Goal: Task Accomplishment & Management: Manage account settings

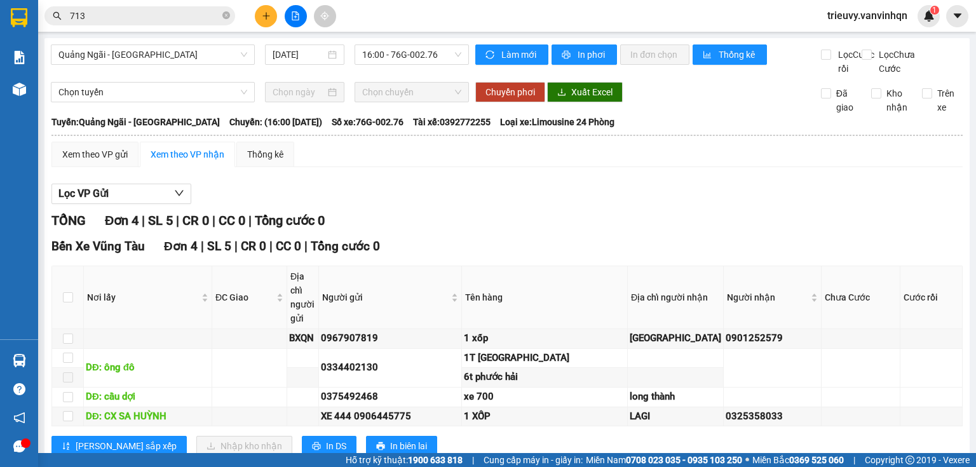
click at [259, 18] on button at bounding box center [266, 16] width 22 height 22
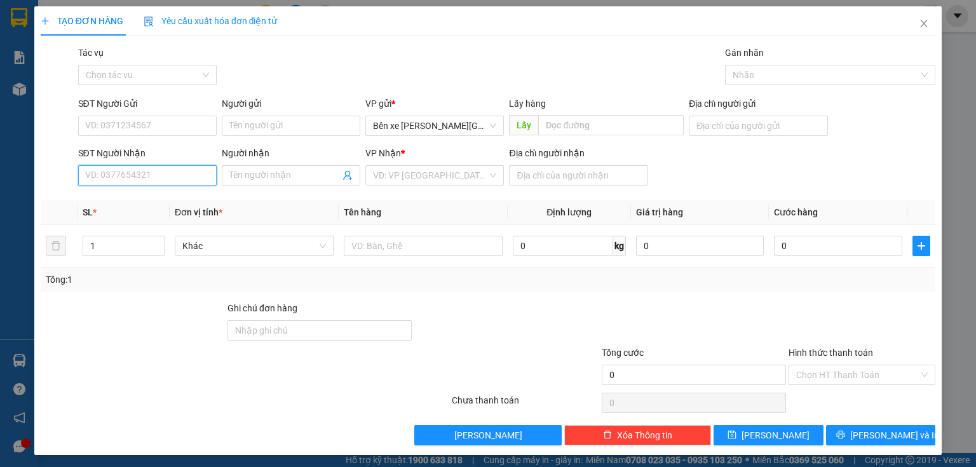
click at [207, 178] on input "SĐT Người Nhận" at bounding box center [147, 175] width 139 height 20
type input "0905247"
click at [198, 196] on div "0905247980 - thủy" at bounding box center [146, 201] width 122 height 14
type input "BXQN"
type input "0905247980"
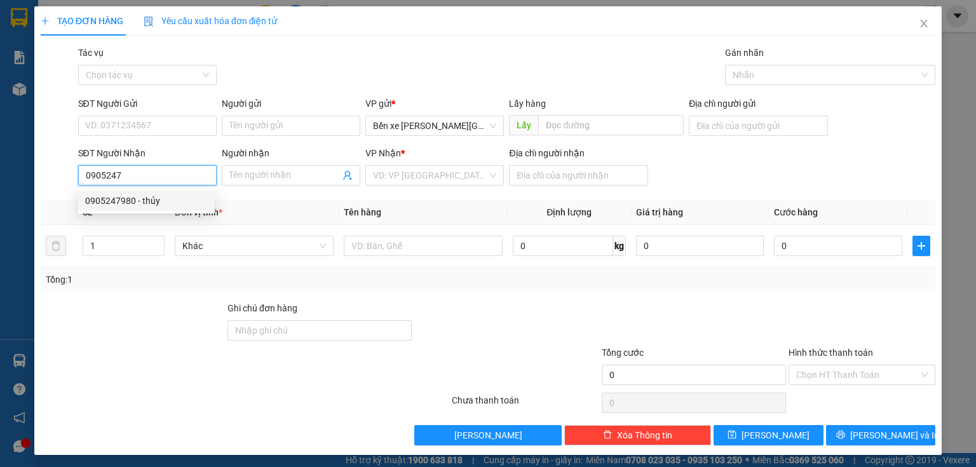
type input "thủy"
type input "phu my"
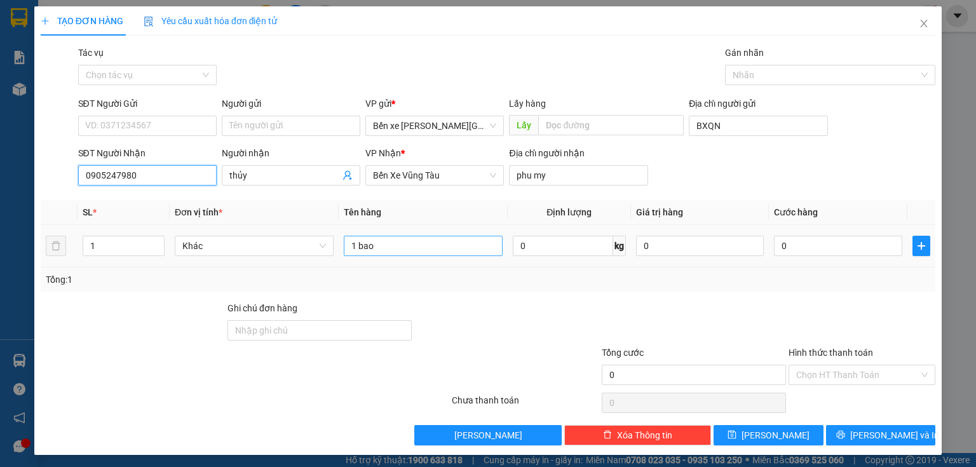
type input "0905247980"
click at [397, 250] on input "1 bao" at bounding box center [423, 246] width 159 height 20
type input "1 bao tỏi"
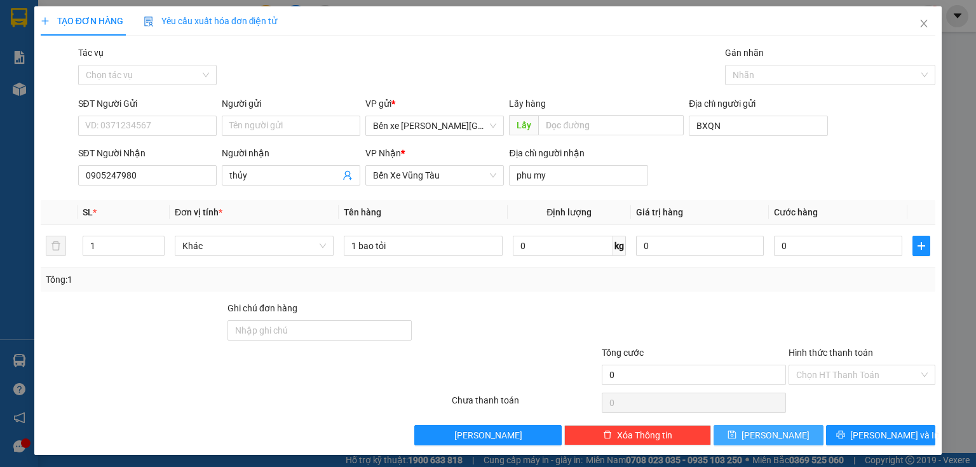
click at [737, 440] on span "save" at bounding box center [732, 435] width 9 height 10
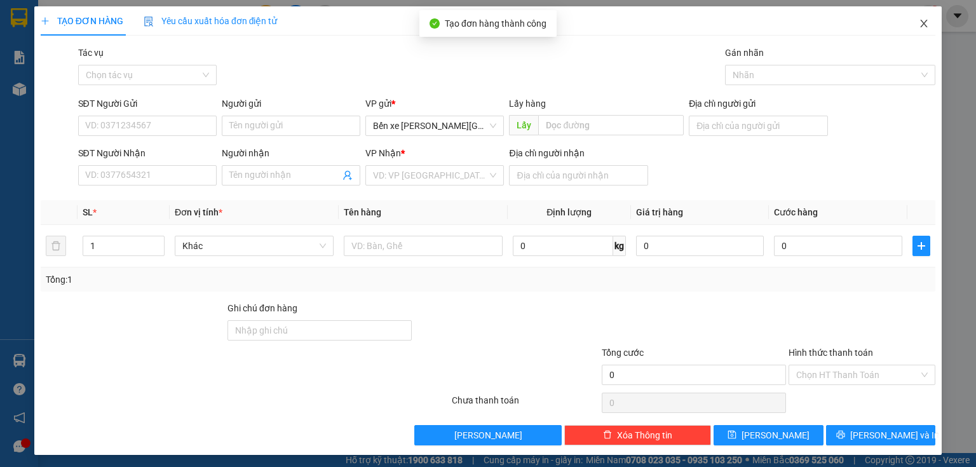
click at [922, 22] on icon "close" at bounding box center [924, 23] width 10 height 10
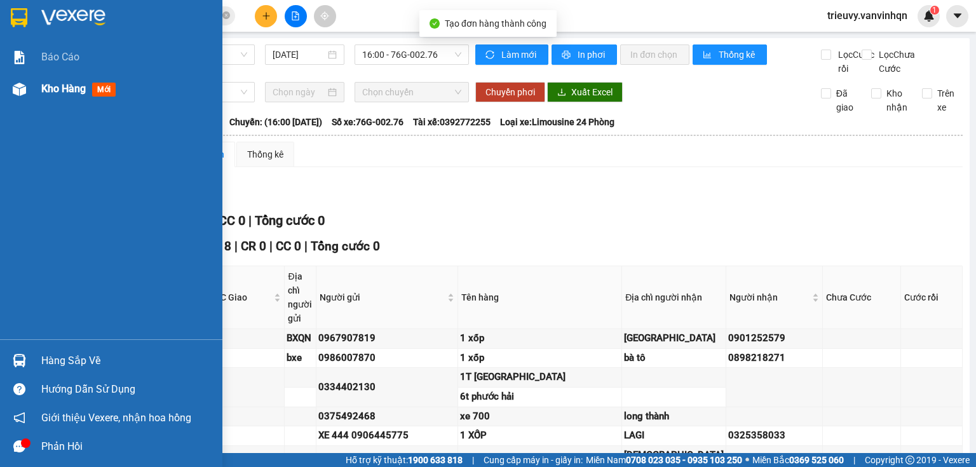
click at [69, 94] on span "Kho hàng" at bounding box center [63, 89] width 44 height 12
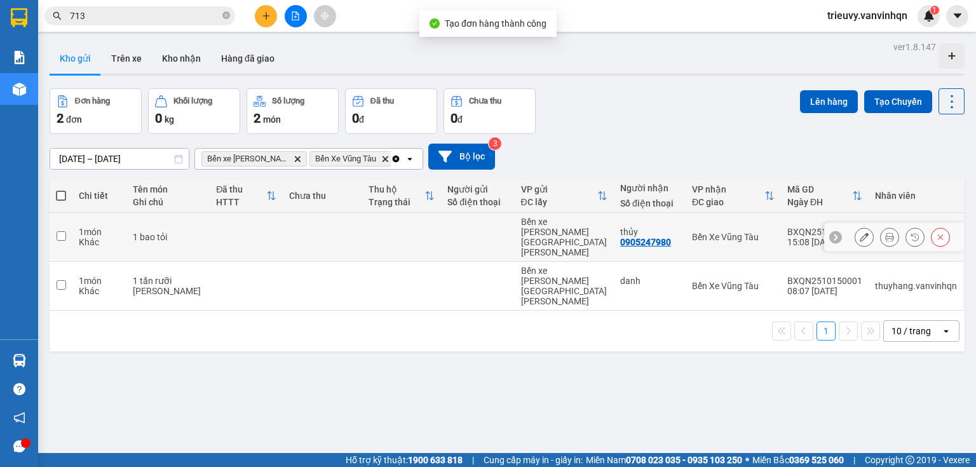
click at [175, 232] on div "1 bao tỏi" at bounding box center [168, 237] width 71 height 10
checkbox input "true"
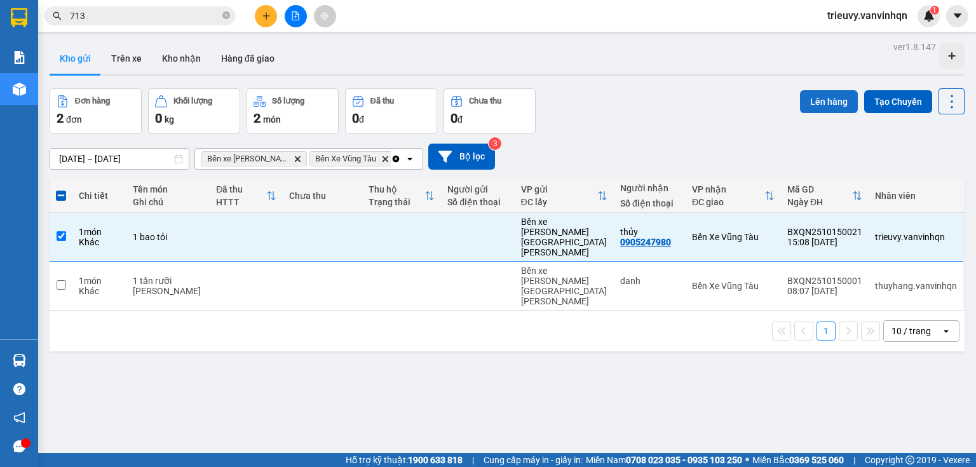
click at [824, 96] on button "Lên hàng" at bounding box center [829, 101] width 58 height 23
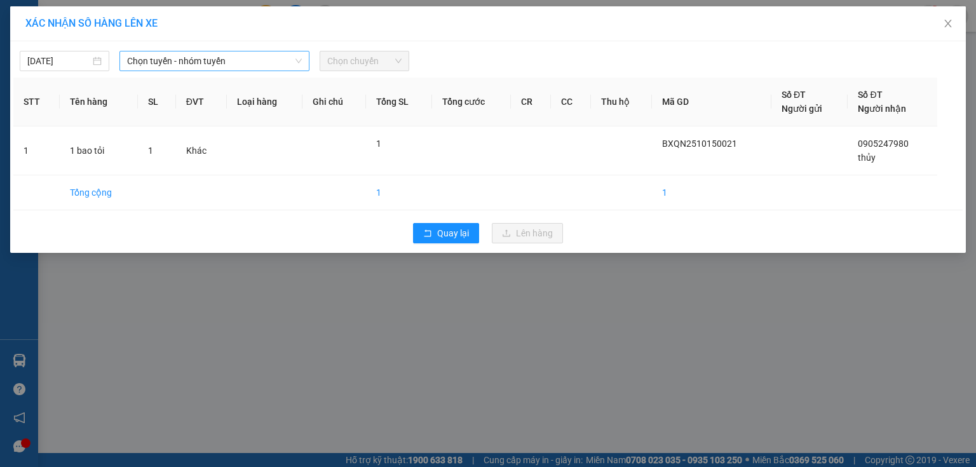
click at [198, 53] on div "[DATE] [PERSON_NAME] - nhóm [PERSON_NAME] chuyến" at bounding box center [487, 57] width 949 height 27
click at [198, 55] on span "Chọn tuyến - nhóm tuyến" at bounding box center [214, 60] width 175 height 19
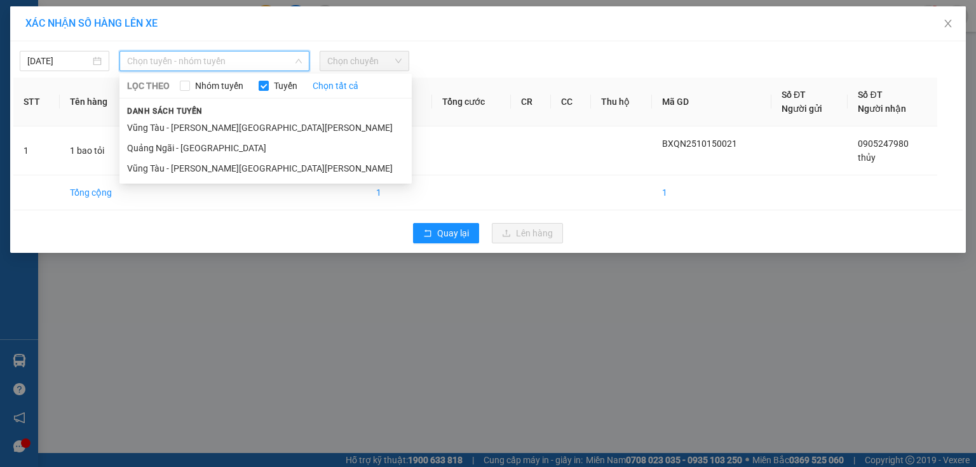
drag, startPoint x: 190, startPoint y: 150, endPoint x: 276, endPoint y: 107, distance: 96.1
click at [189, 149] on li "Quảng Ngãi - [GEOGRAPHIC_DATA]" at bounding box center [265, 148] width 292 height 20
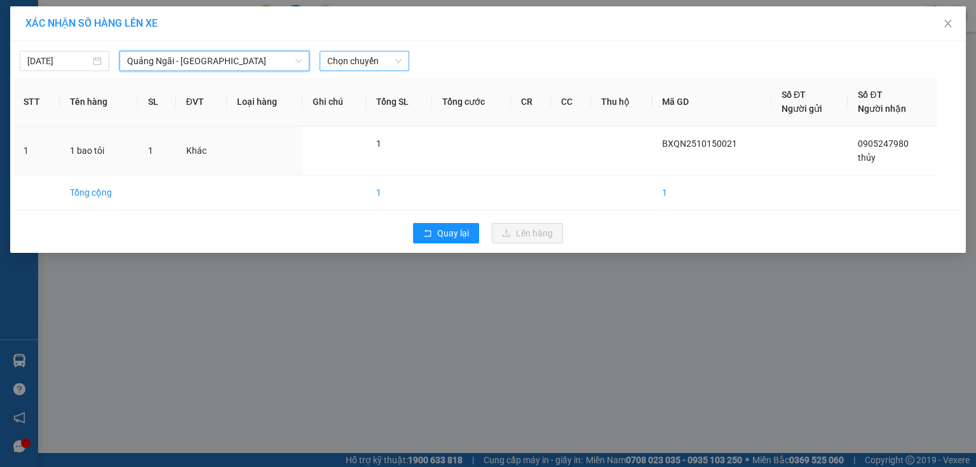
click at [353, 60] on span "Chọn chuyến" at bounding box center [364, 60] width 74 height 19
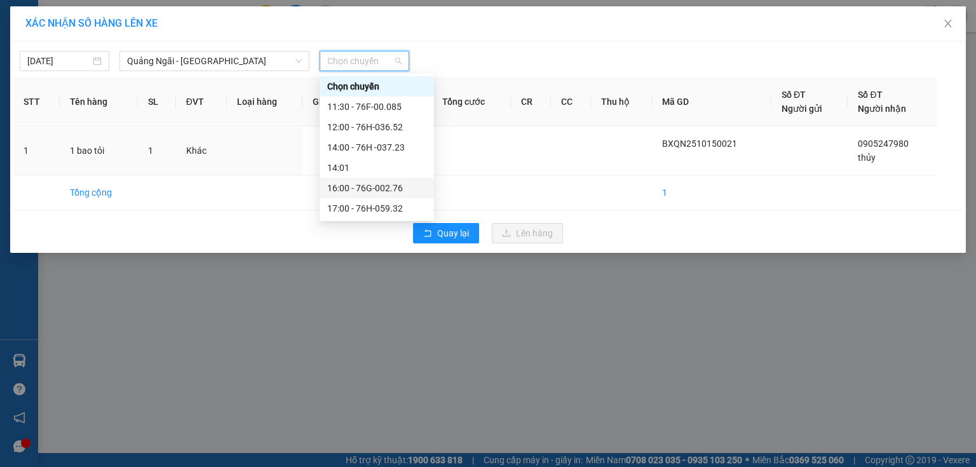
click at [405, 180] on div "16:00 - 76G-002.76" at bounding box center [377, 188] width 114 height 20
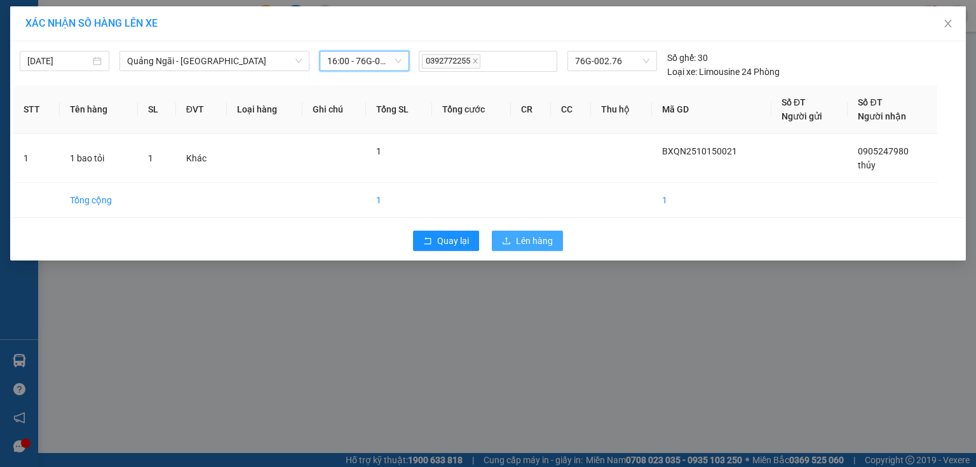
click at [501, 234] on button "Lên hàng" at bounding box center [527, 241] width 71 height 20
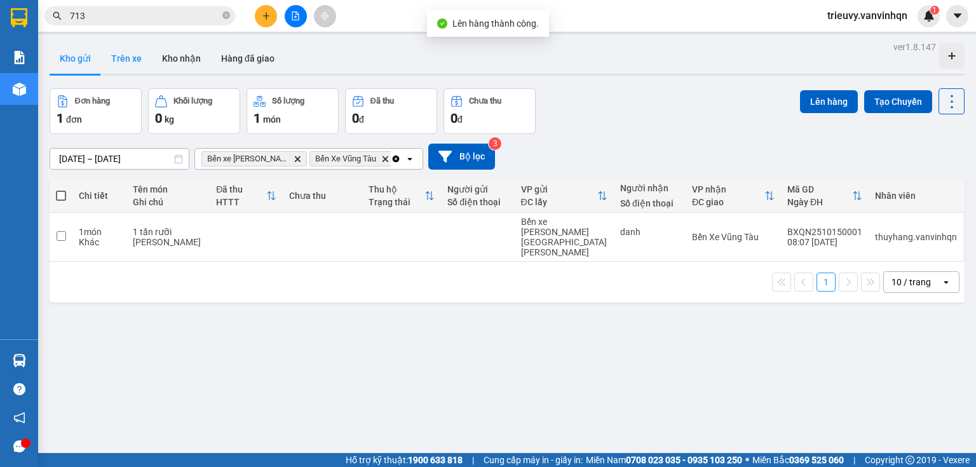
click at [132, 64] on button "Trên xe" at bounding box center [126, 58] width 51 height 31
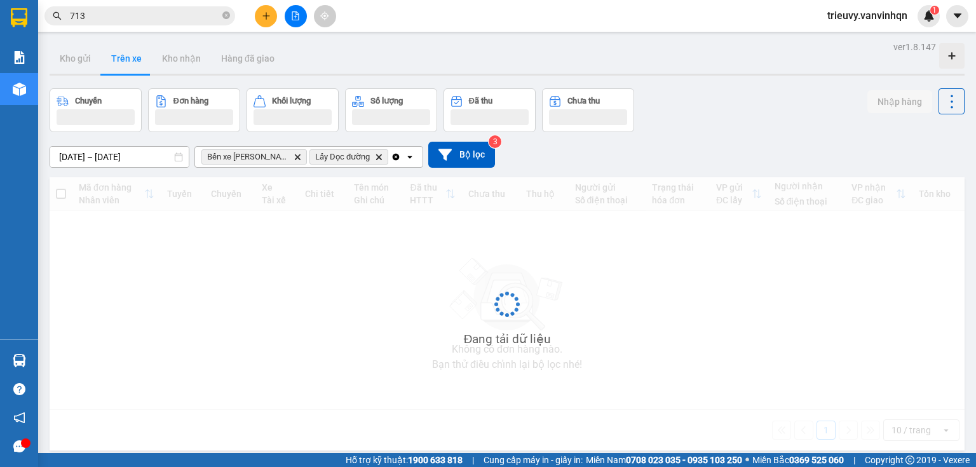
click at [132, 57] on button "Trên xe" at bounding box center [126, 58] width 51 height 31
click at [131, 57] on button "Trên xe" at bounding box center [126, 58] width 51 height 31
click at [130, 57] on button "Trên xe" at bounding box center [126, 58] width 51 height 31
click at [150, 51] on div "Kho gửi Trên xe Kho nhận Hàng đã giao" at bounding box center [507, 60] width 915 height 34
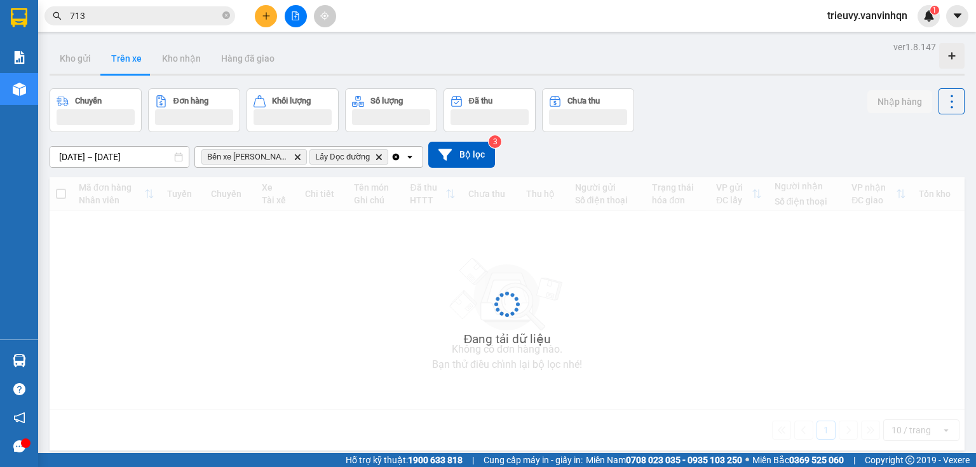
click at [483, 72] on div "Kho gửi Trên xe Kho nhận Hàng đã giao" at bounding box center [507, 60] width 915 height 34
click at [483, 71] on div "Kho gửi Trên xe Kho nhận Hàng đã giao" at bounding box center [507, 60] width 915 height 34
drag, startPoint x: 473, startPoint y: 65, endPoint x: 289, endPoint y: 5, distance: 193.7
click at [433, 60] on div "Kho gửi Trên xe Kho nhận Hàng đã giao" at bounding box center [507, 60] width 915 height 34
click at [295, 13] on icon "file-add" at bounding box center [295, 15] width 9 height 9
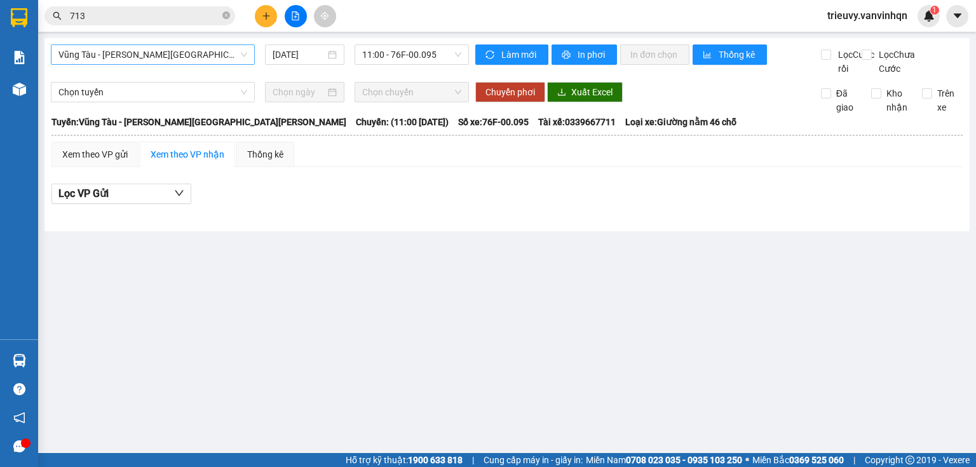
click at [172, 53] on span "Vũng Tàu - [PERSON_NAME][GEOGRAPHIC_DATA][PERSON_NAME]" at bounding box center [152, 54] width 189 height 19
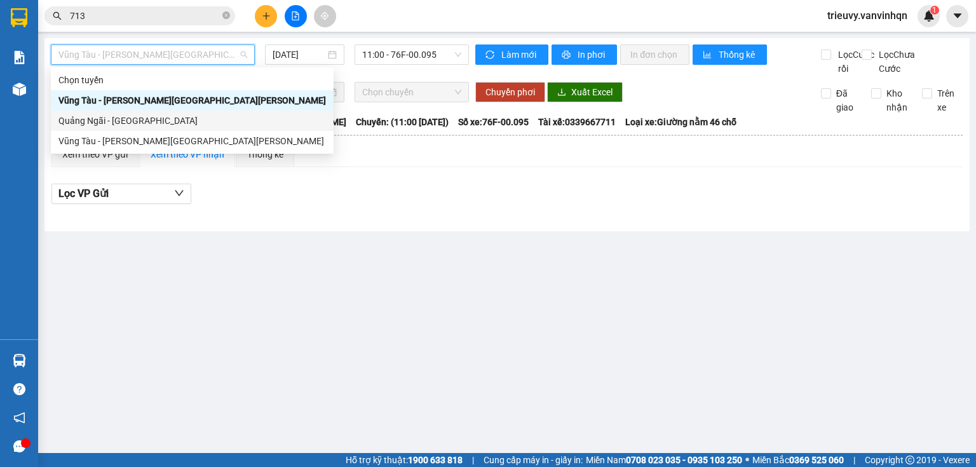
click at [133, 116] on div "Quảng Ngãi - [GEOGRAPHIC_DATA]" at bounding box center [192, 121] width 268 height 14
type input "[DATE]"
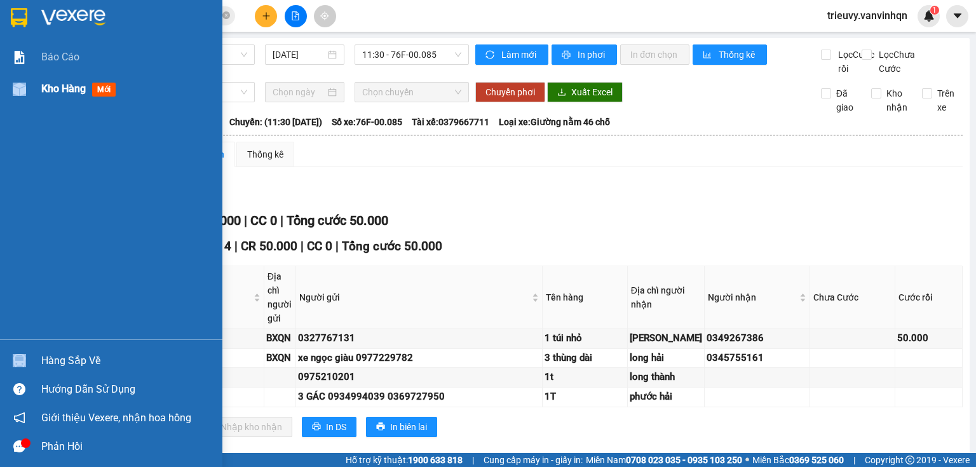
drag, startPoint x: 30, startPoint y: 82, endPoint x: 62, endPoint y: 89, distance: 33.2
click at [57, 86] on div "Kho hàng mới" at bounding box center [111, 89] width 222 height 32
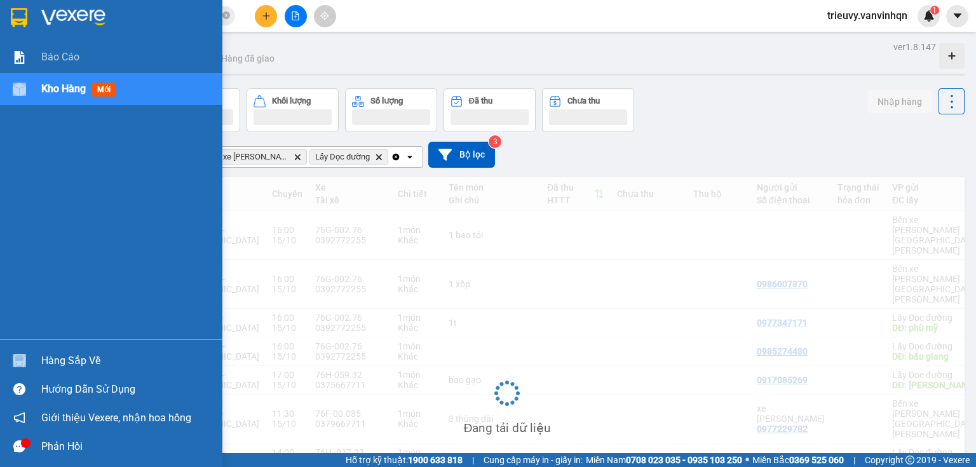
click at [62, 90] on span "Kho hàng" at bounding box center [63, 89] width 44 height 12
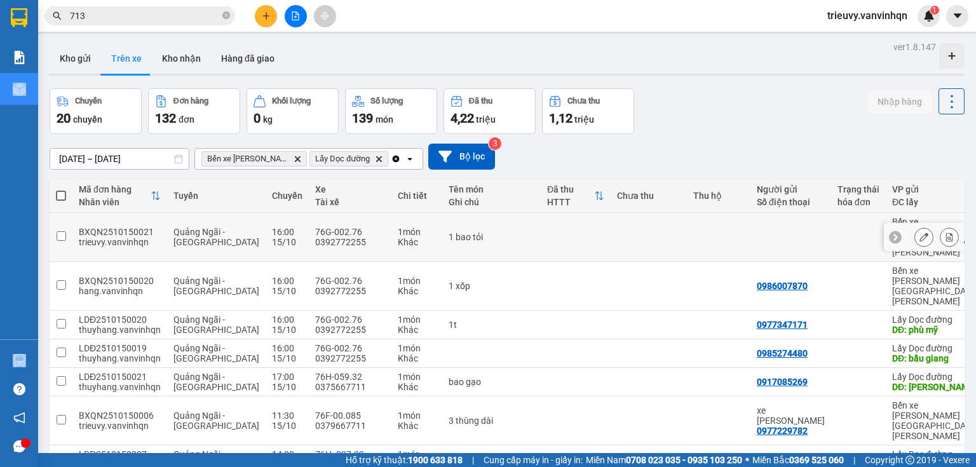
click at [920, 233] on icon at bounding box center [924, 237] width 9 height 9
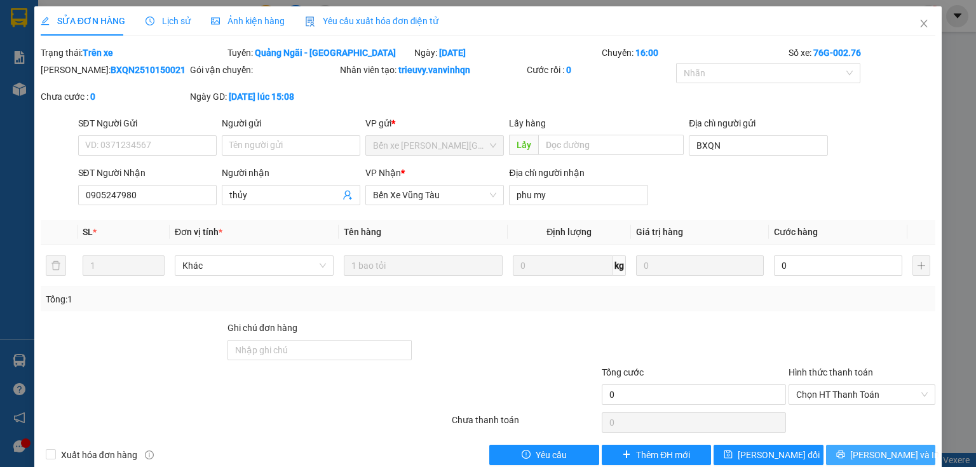
click at [923, 461] on button "[PERSON_NAME] và In" at bounding box center [881, 455] width 110 height 20
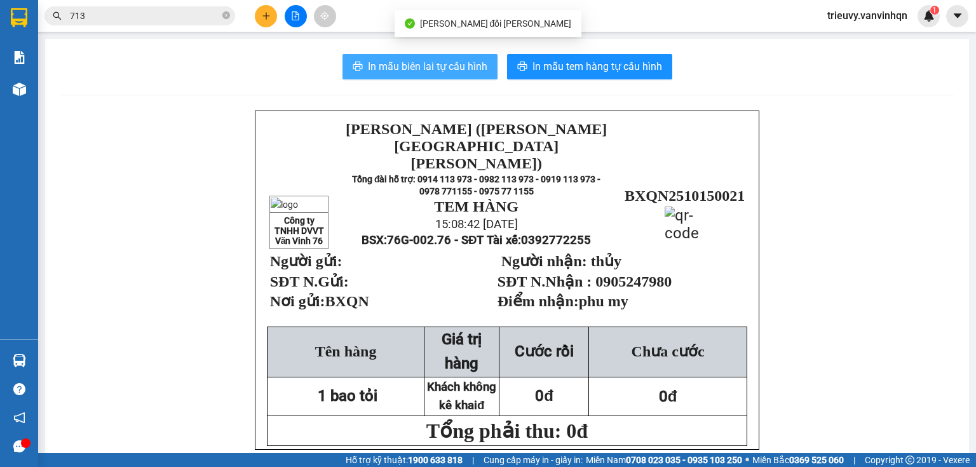
click at [458, 69] on span "In mẫu biên lai tự cấu hình" at bounding box center [427, 66] width 119 height 16
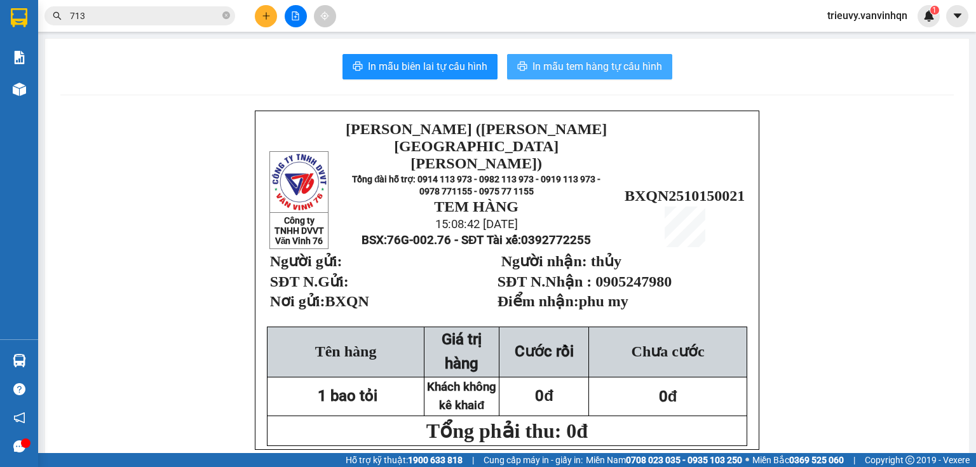
click at [567, 77] on button "In mẫu tem hàng tự cấu hình" at bounding box center [589, 66] width 165 height 25
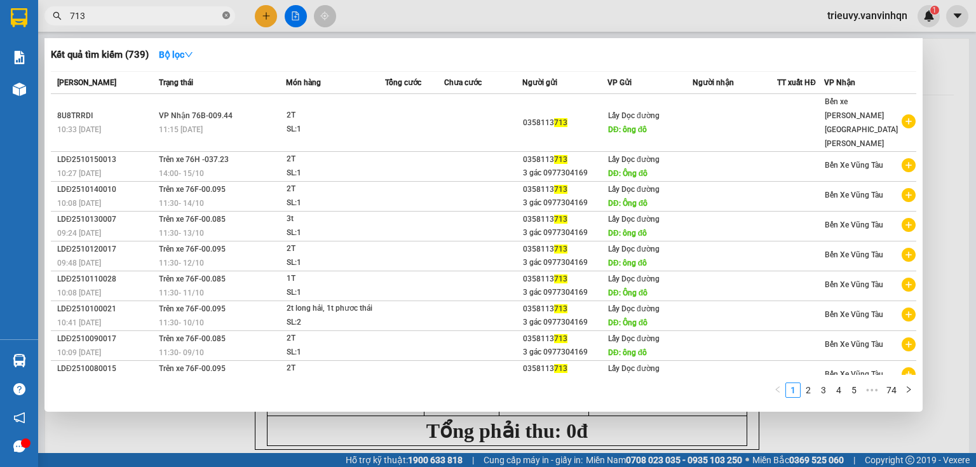
click at [226, 12] on icon "close-circle" at bounding box center [226, 15] width 8 height 8
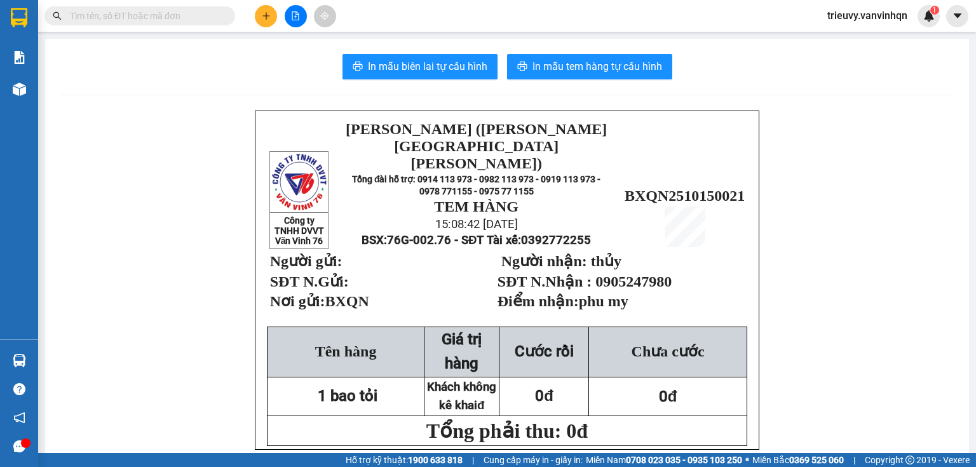
click at [222, 14] on span at bounding box center [226, 16] width 8 height 14
click at [117, 10] on input "text" at bounding box center [145, 16] width 150 height 14
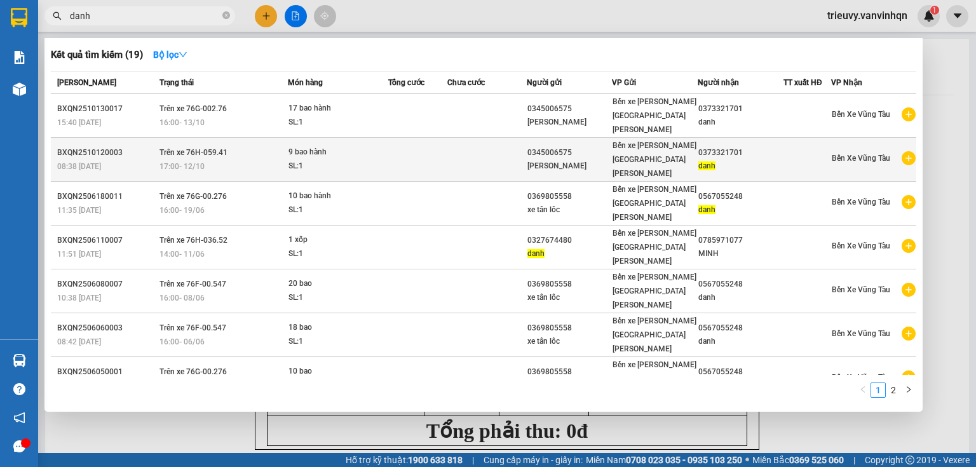
type input "danh"
click at [410, 138] on td at bounding box center [417, 160] width 59 height 44
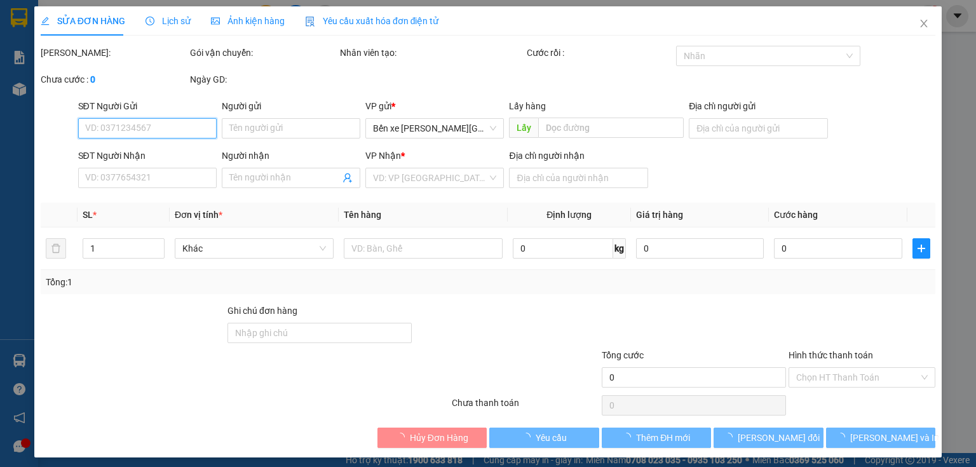
type input "0345006575"
type input "[PERSON_NAME]"
type input "BXQN"
type input "0373321701"
type input "danh"
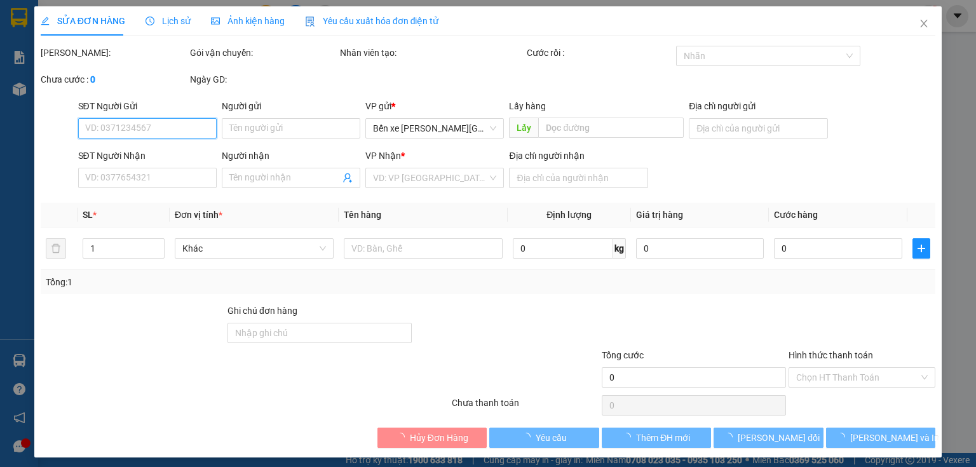
type input "long hương"
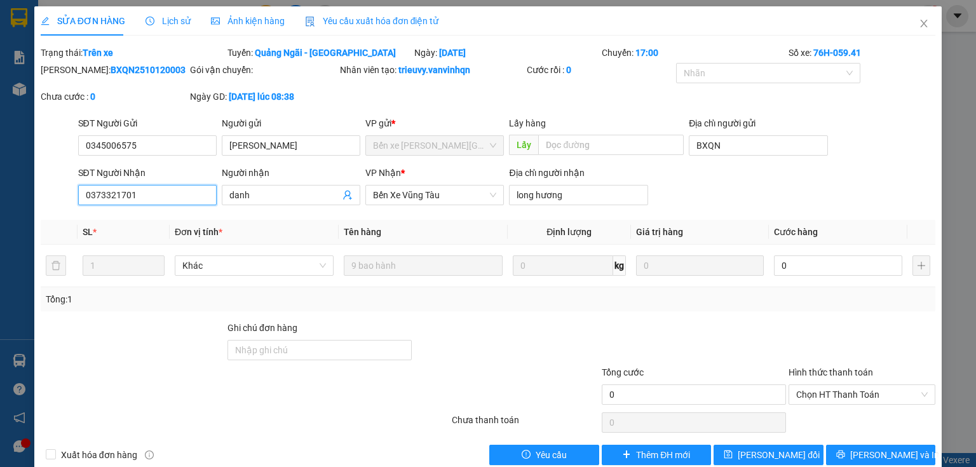
drag, startPoint x: 84, startPoint y: 193, endPoint x: 147, endPoint y: 196, distance: 63.6
click at [147, 196] on input "0373321701" at bounding box center [147, 195] width 139 height 20
click at [925, 21] on span "Close" at bounding box center [924, 24] width 36 height 36
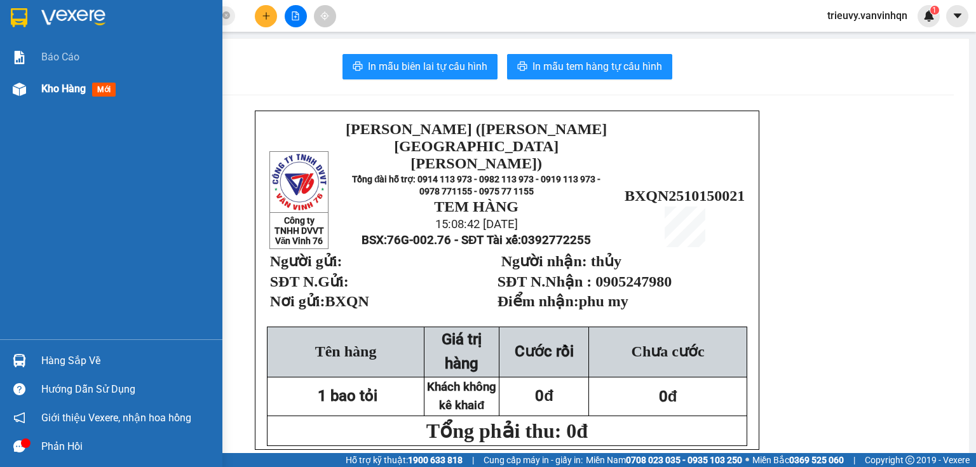
click at [51, 87] on span "Kho hàng" at bounding box center [63, 89] width 44 height 12
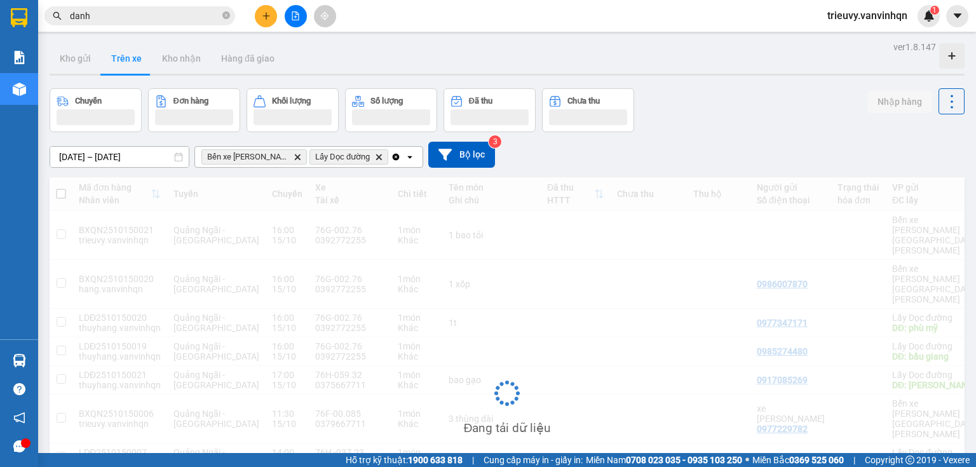
click at [126, 62] on button "Trên xe" at bounding box center [126, 58] width 51 height 31
click at [121, 61] on button "Trên xe" at bounding box center [126, 58] width 51 height 31
click at [119, 59] on button "Trên xe" at bounding box center [126, 58] width 51 height 31
click at [118, 58] on button "Trên xe" at bounding box center [126, 58] width 51 height 31
click at [116, 51] on button "Trên xe" at bounding box center [126, 58] width 51 height 31
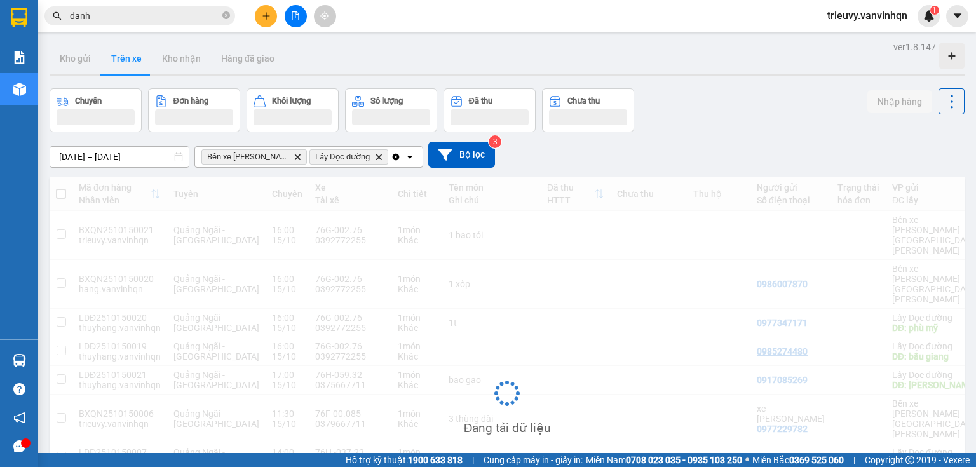
click at [116, 51] on button "Trên xe" at bounding box center [126, 58] width 51 height 31
click at [84, 72] on button "Kho gửi" at bounding box center [75, 58] width 51 height 31
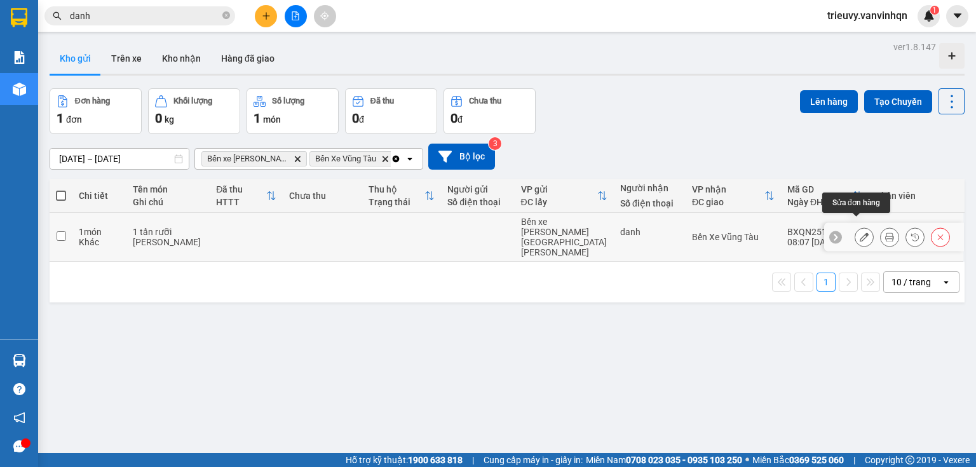
click at [860, 233] on icon at bounding box center [864, 237] width 9 height 9
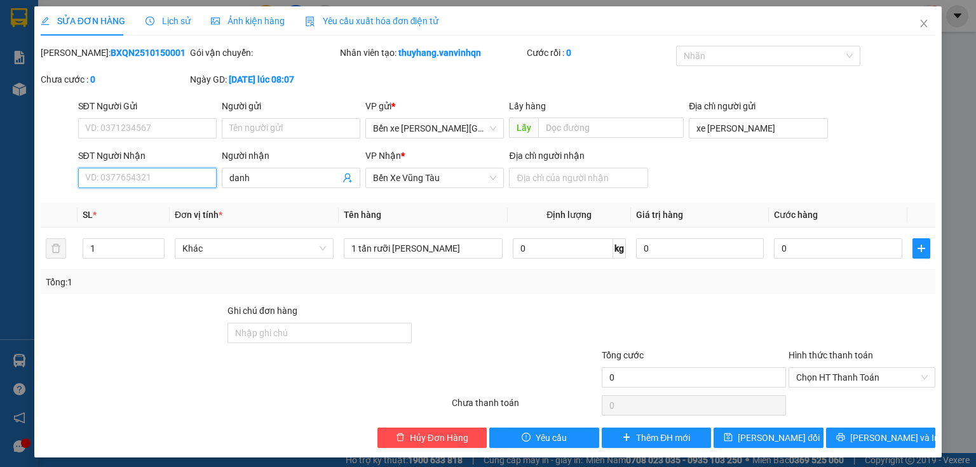
click at [175, 175] on input "SĐT Người Nhận" at bounding box center [147, 178] width 139 height 20
paste input "0373321701"
type input "0373321701"
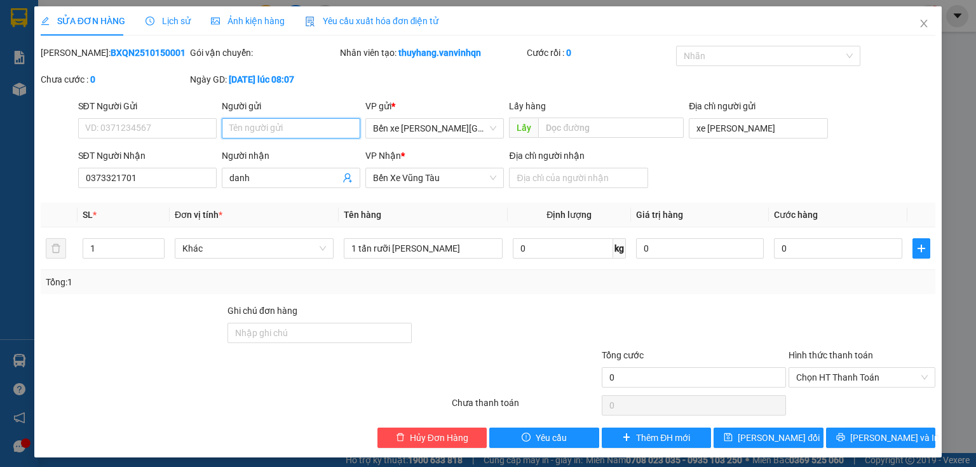
click at [239, 130] on input "Người gửi" at bounding box center [291, 128] width 139 height 20
type input "tấn"
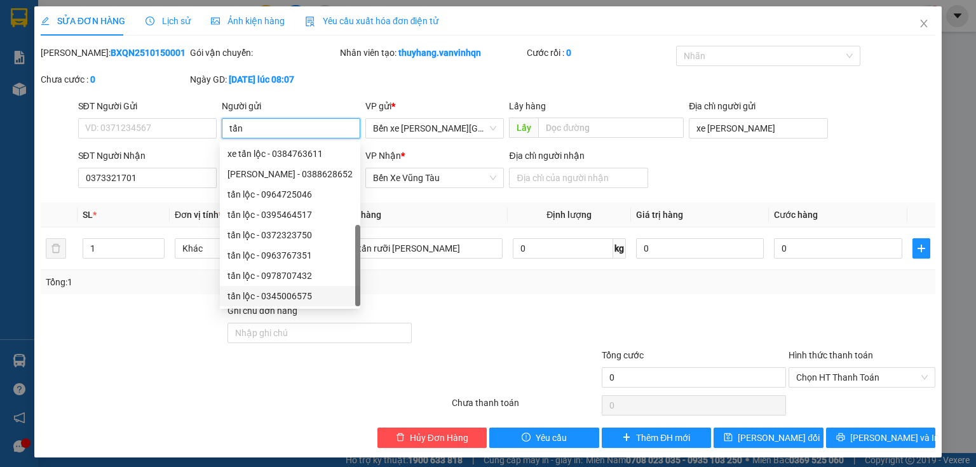
scroll to position [41, 0]
click at [297, 258] on div "tấn lộc - 0345006575" at bounding box center [290, 255] width 125 height 14
type input "0345006575"
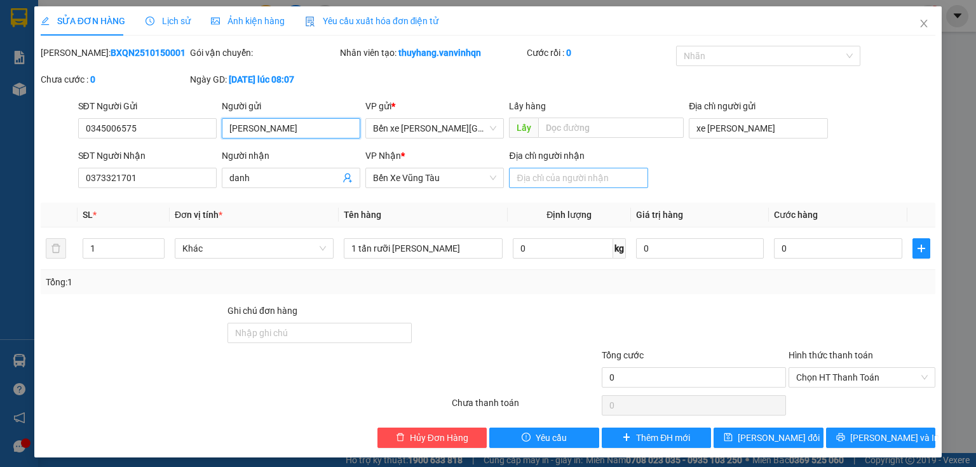
type input "[PERSON_NAME]"
click at [599, 180] on input "Địa chỉ người nhận" at bounding box center [578, 178] width 139 height 20
type input "bà rịa"
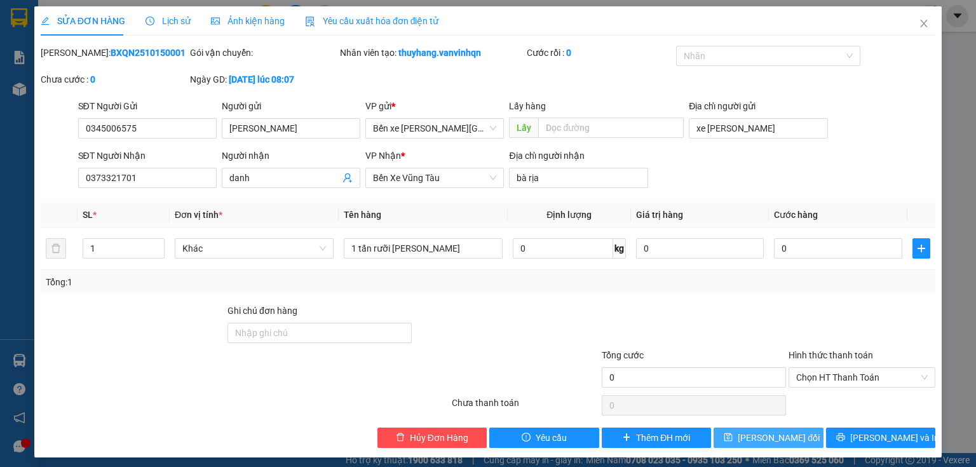
click at [770, 440] on span "[PERSON_NAME] đổi" at bounding box center [779, 438] width 82 height 14
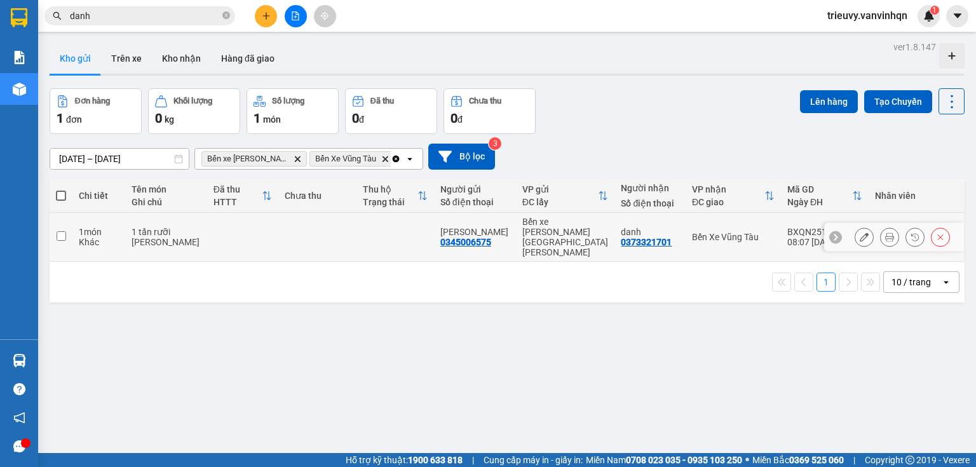
click at [864, 228] on div at bounding box center [864, 237] width 19 height 19
click at [861, 228] on button at bounding box center [864, 237] width 18 height 22
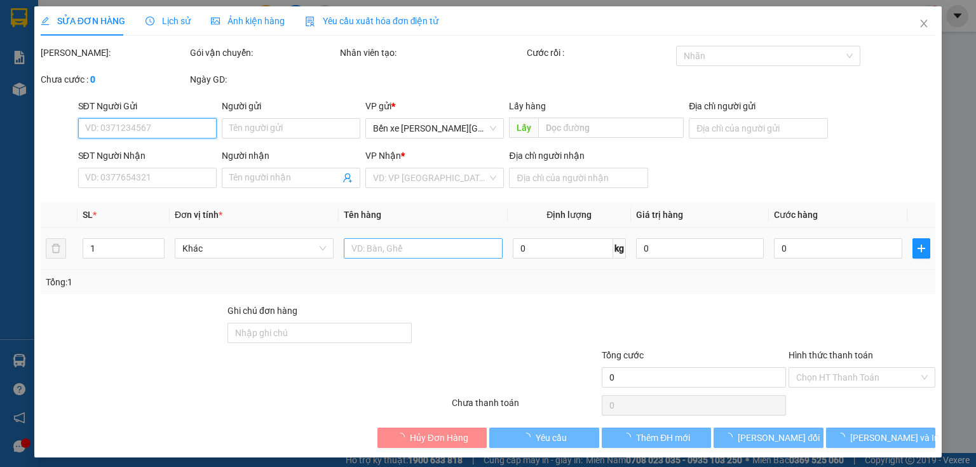
type input "0345006575"
type input "[PERSON_NAME]"
type input "xe [PERSON_NAME]"
type input "0373321701"
type input "danh"
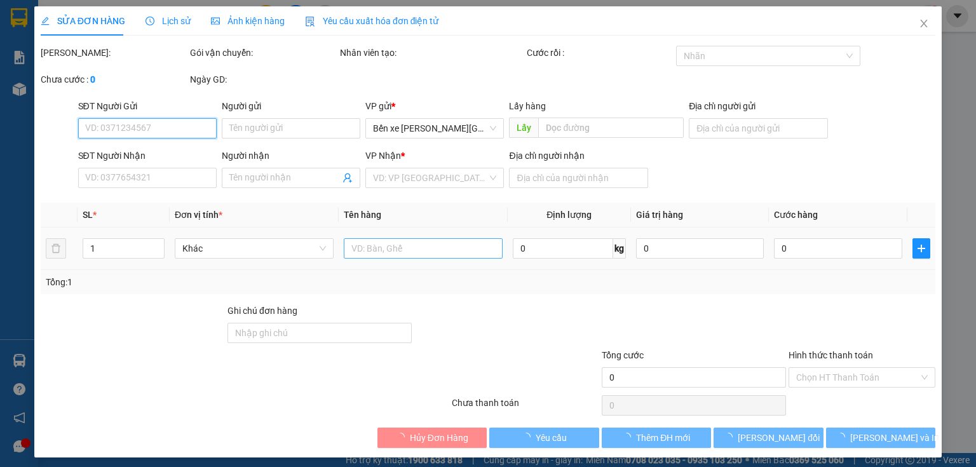
type input "bà rịa"
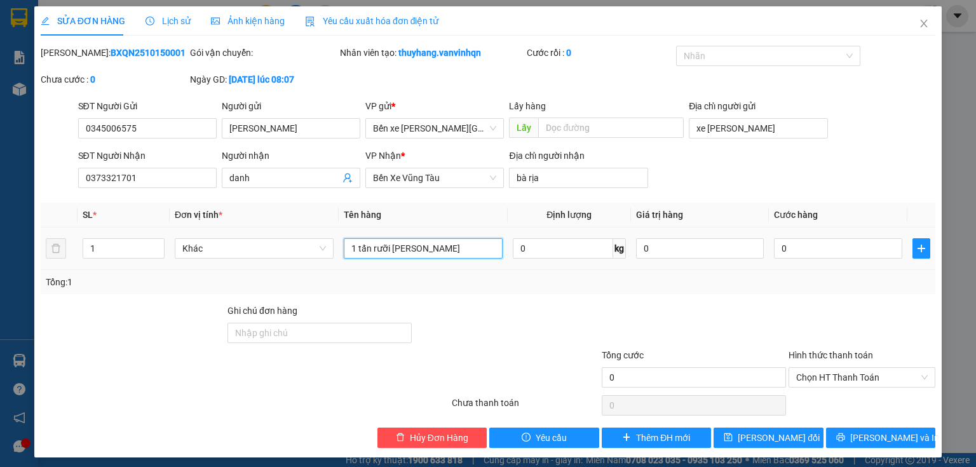
click at [412, 248] on input "1 tấn rưỡi [PERSON_NAME]" at bounding box center [423, 248] width 159 height 20
type input "1"
type input "30 bao"
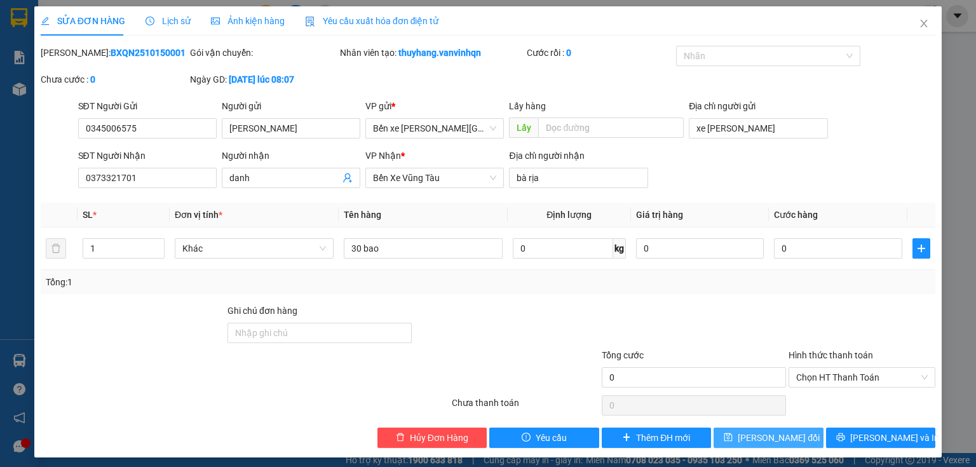
click at [789, 432] on span "[PERSON_NAME] đổi" at bounding box center [779, 438] width 82 height 14
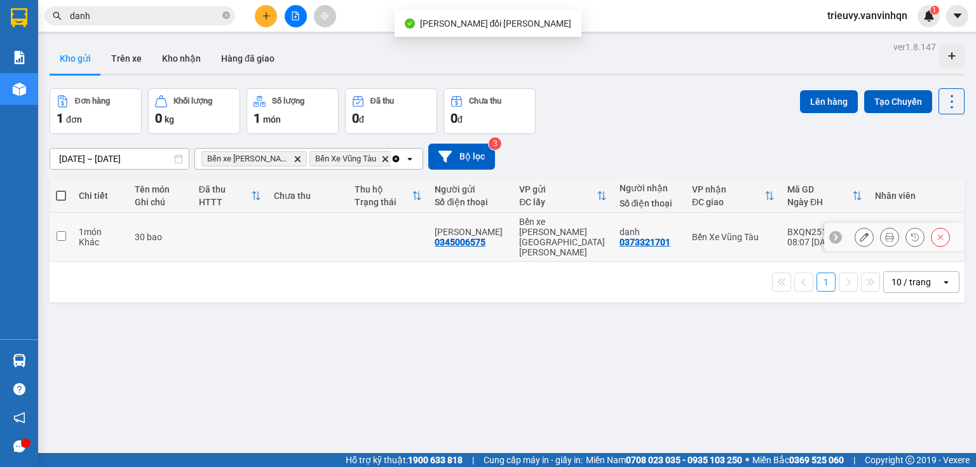
click at [781, 225] on td "BXQN2510150001 08:07 [DATE]" at bounding box center [825, 237] width 88 height 49
checkbox input "true"
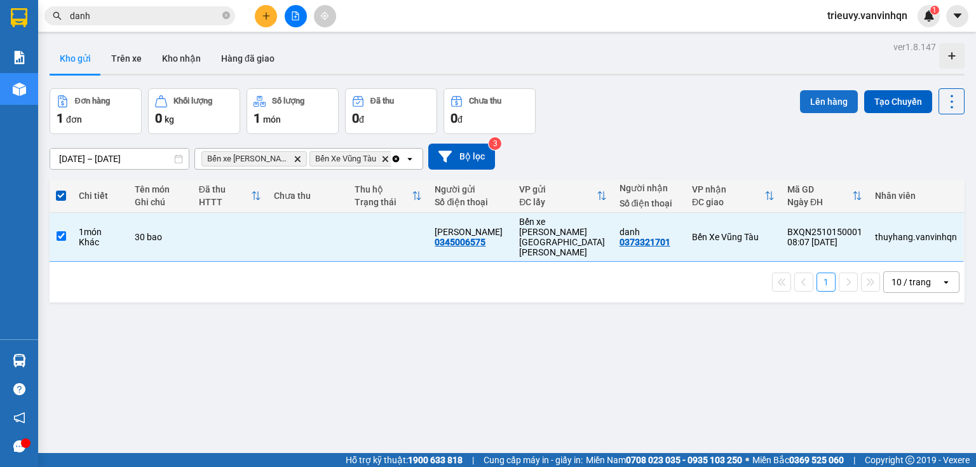
click at [821, 102] on button "Lên hàng" at bounding box center [829, 101] width 58 height 23
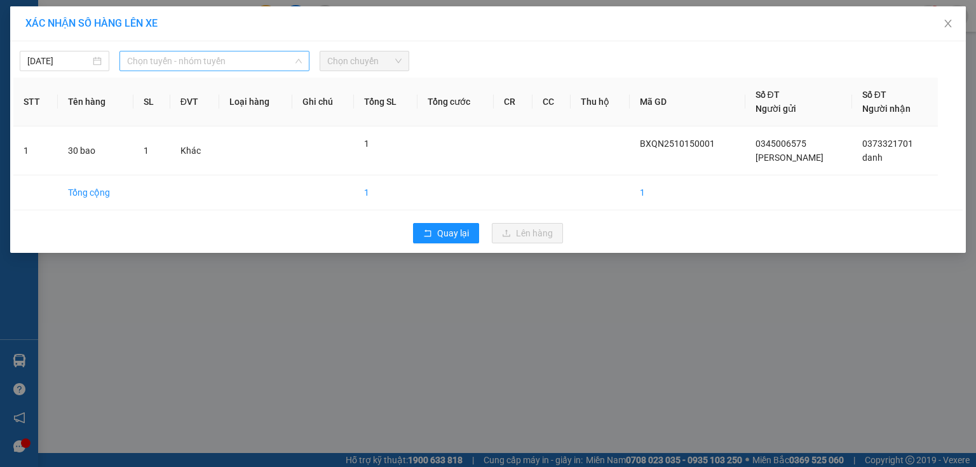
click at [231, 61] on span "Chọn tuyến - nhóm tuyến" at bounding box center [214, 60] width 175 height 19
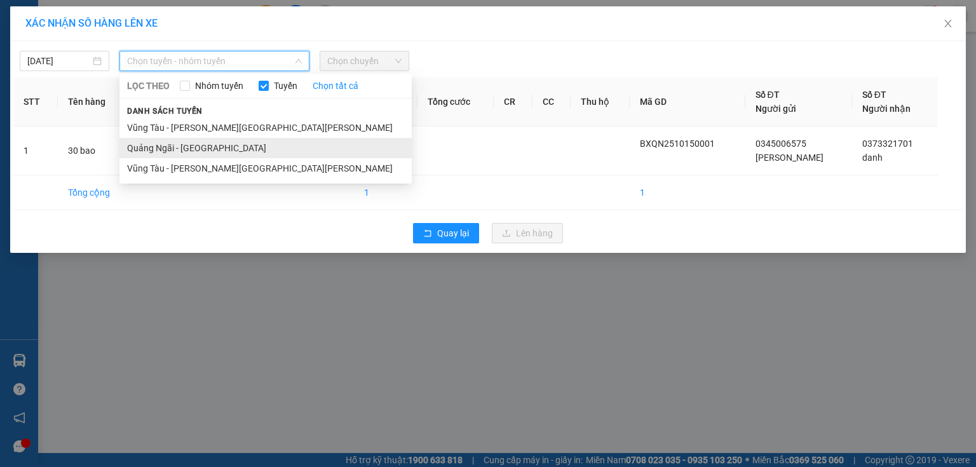
click at [185, 147] on li "Quảng Ngãi - [GEOGRAPHIC_DATA]" at bounding box center [265, 148] width 292 height 20
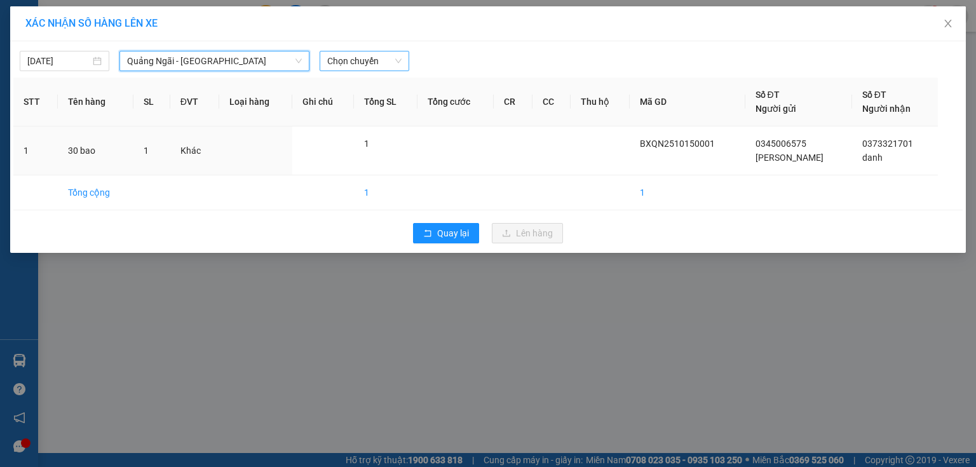
click at [382, 69] on span "Chọn chuyến" at bounding box center [364, 60] width 74 height 19
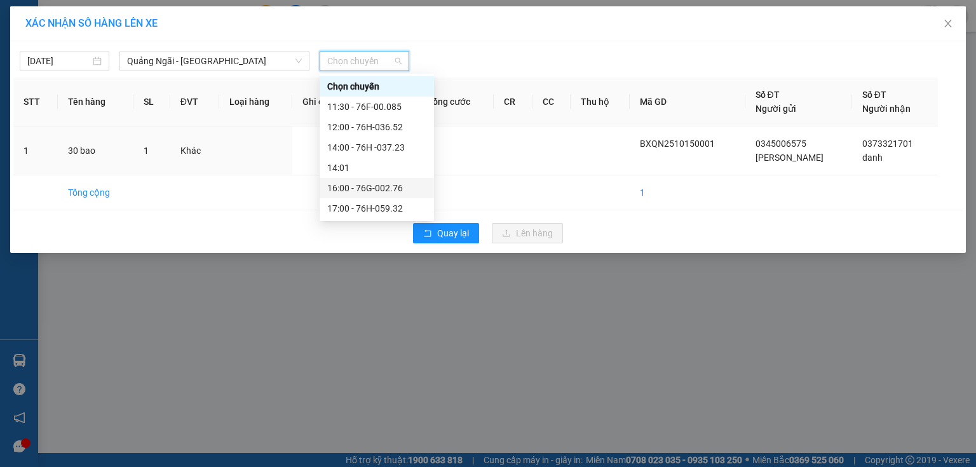
click at [398, 189] on div "16:00 - 76G-002.76" at bounding box center [376, 188] width 99 height 14
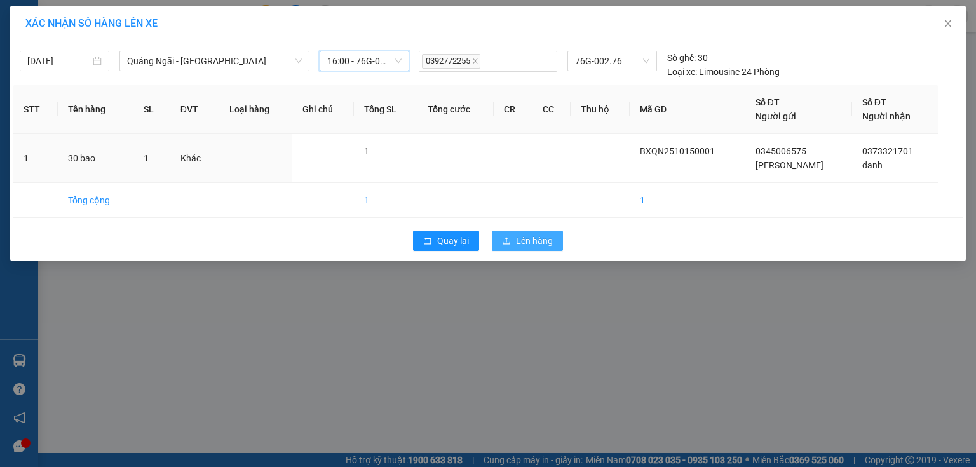
click at [526, 242] on span "Lên hàng" at bounding box center [534, 241] width 37 height 14
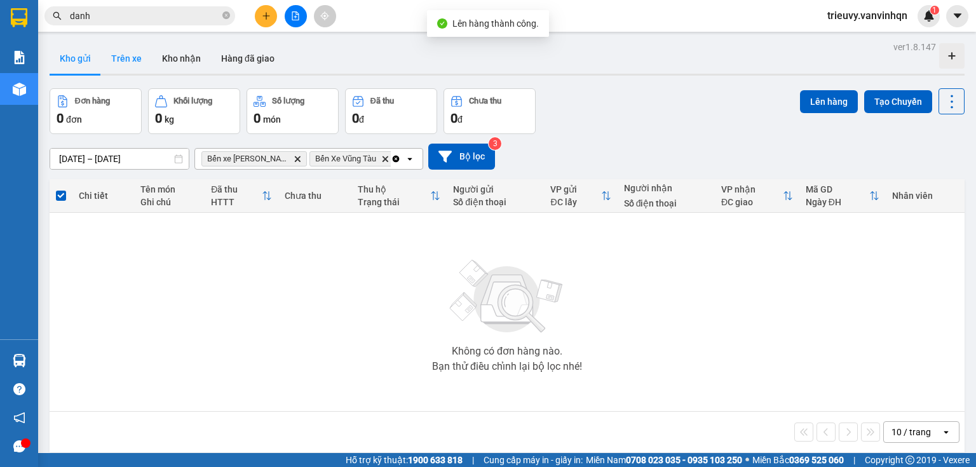
click at [128, 60] on button "Trên xe" at bounding box center [126, 58] width 51 height 31
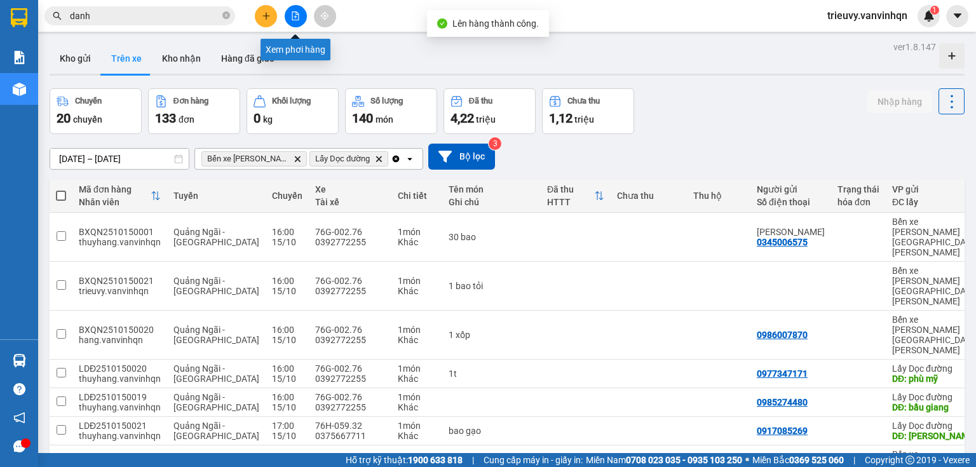
click at [299, 13] on icon "file-add" at bounding box center [295, 15] width 9 height 9
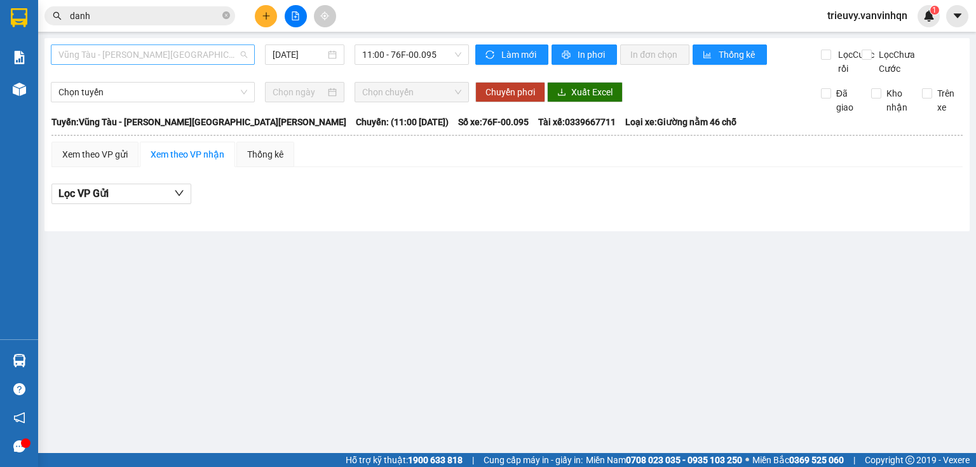
click at [158, 62] on span "Vũng Tàu - [PERSON_NAME][GEOGRAPHIC_DATA][PERSON_NAME]" at bounding box center [152, 54] width 189 height 19
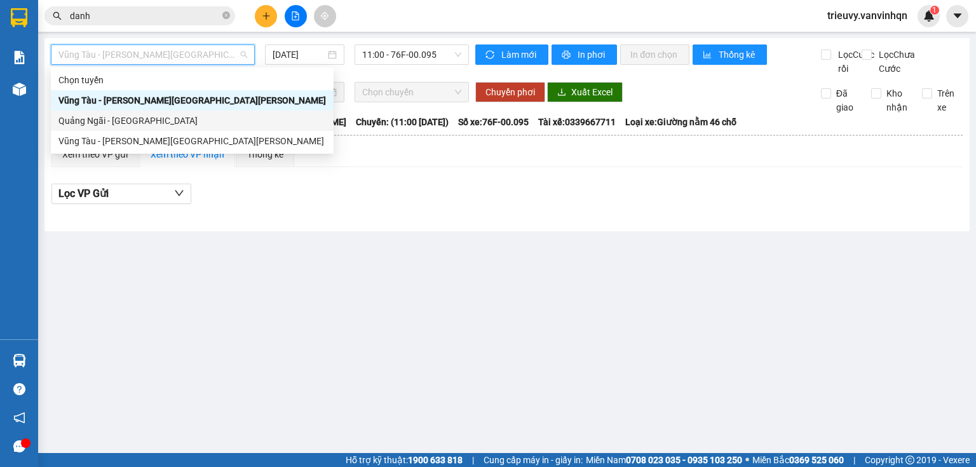
click at [142, 123] on div "Quảng Ngãi - [GEOGRAPHIC_DATA]" at bounding box center [192, 121] width 268 height 14
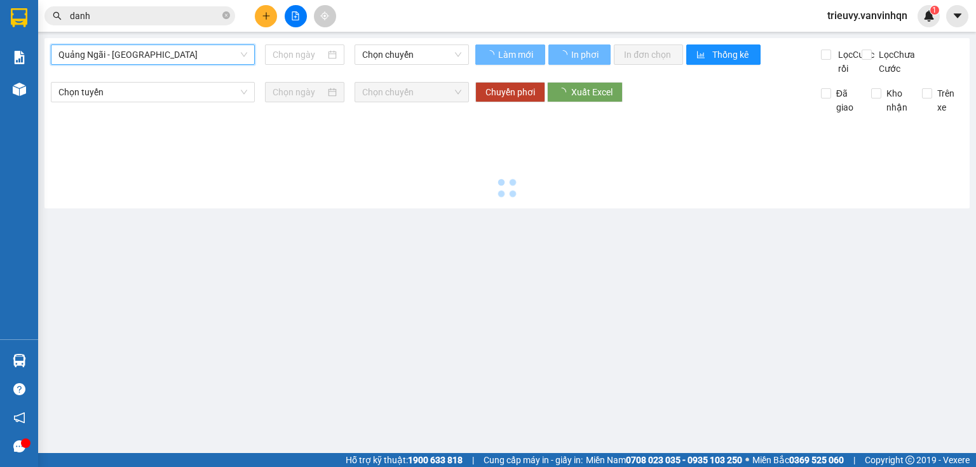
type input "[DATE]"
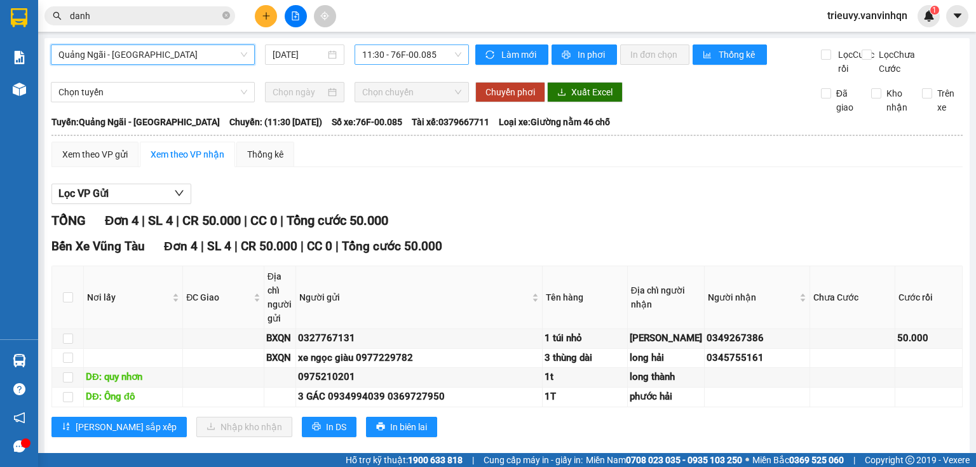
click at [430, 50] on span "11:30 - 76F-00.085" at bounding box center [412, 54] width 100 height 19
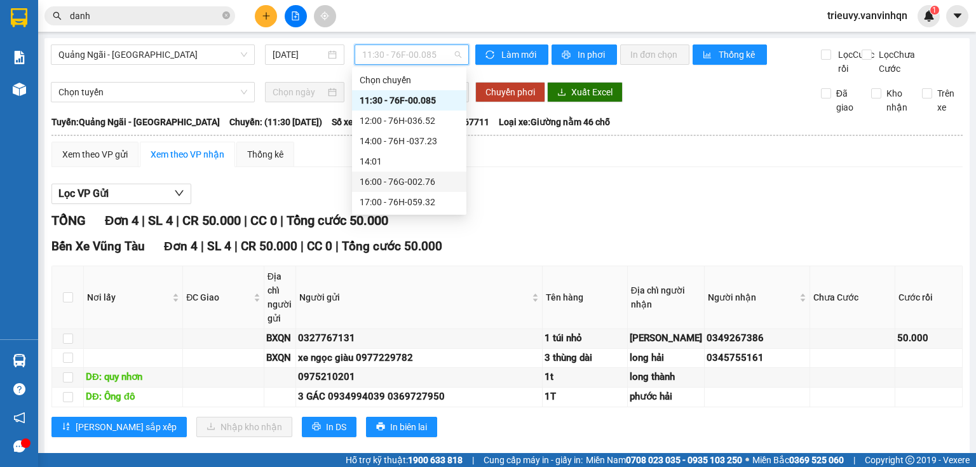
click at [430, 184] on div "16:00 - 76G-002.76" at bounding box center [409, 182] width 99 height 14
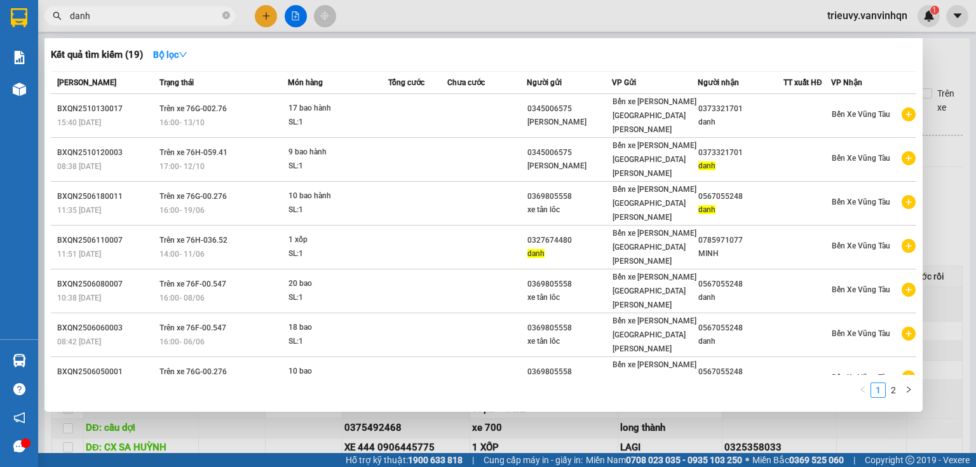
click at [203, 8] on span "danh" at bounding box center [139, 15] width 191 height 19
click at [207, 17] on input "danh" at bounding box center [145, 16] width 150 height 14
type input "d"
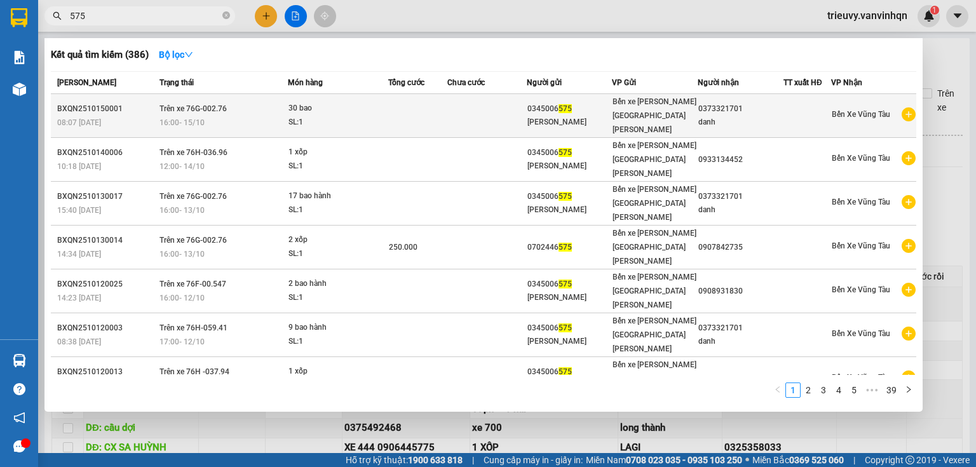
type input "575"
click at [430, 109] on td at bounding box center [417, 116] width 59 height 44
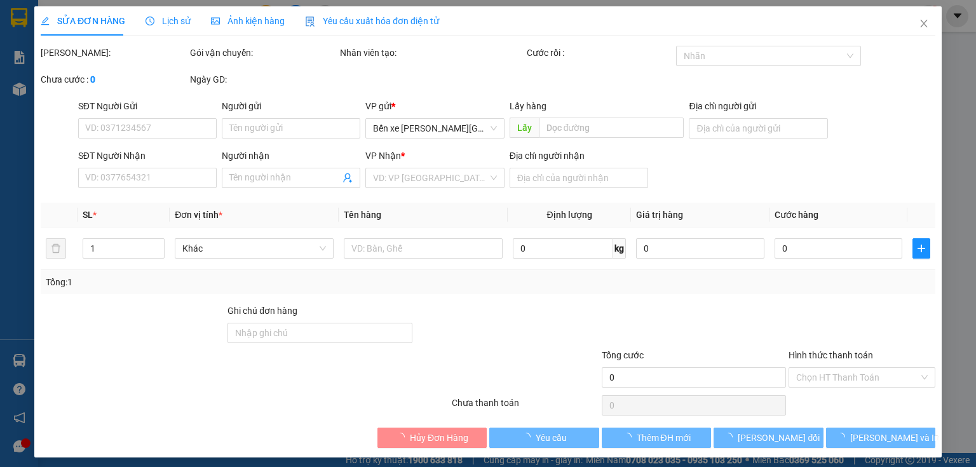
type input "0345006575"
type input "[PERSON_NAME]"
type input "xe [PERSON_NAME]"
type input "0373321701"
type input "danh"
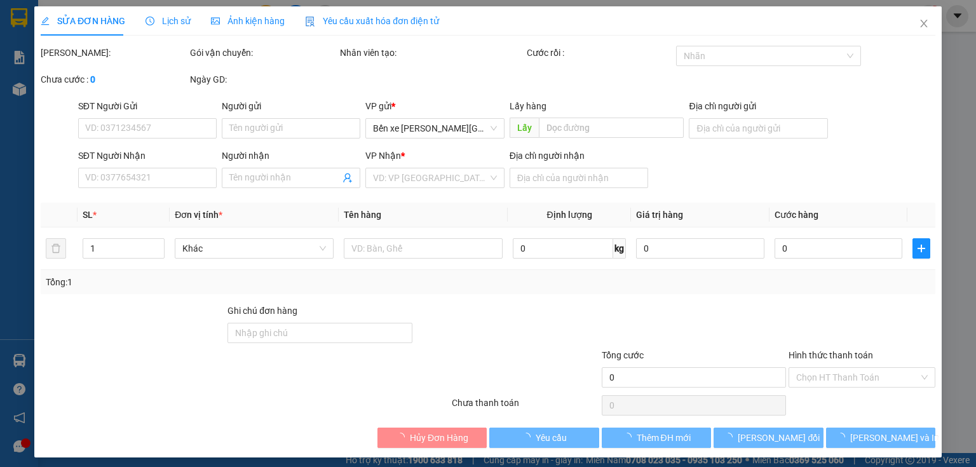
type input "bà rịa"
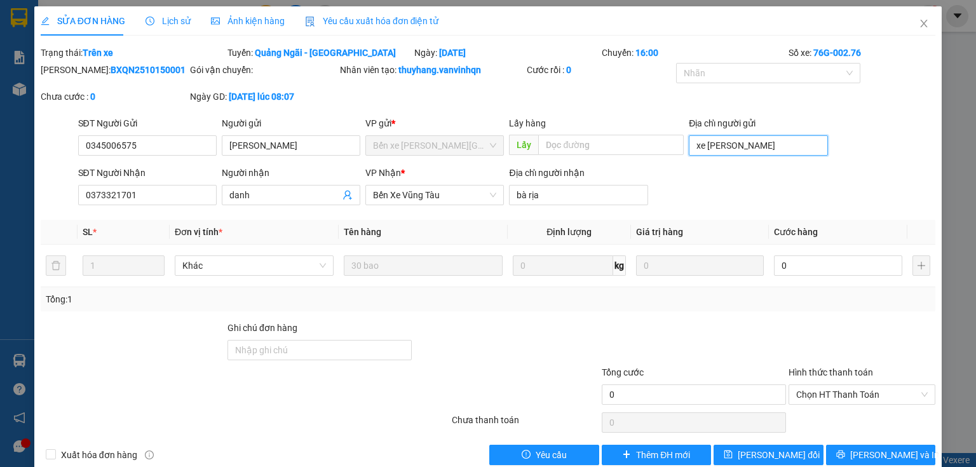
click at [738, 144] on input "xe [PERSON_NAME]" at bounding box center [758, 145] width 139 height 20
click at [739, 144] on input "Địa chỉ người gửi" at bounding box center [758, 145] width 139 height 20
type input "BXQN"
click at [780, 451] on span "[PERSON_NAME] đổi" at bounding box center [779, 455] width 82 height 14
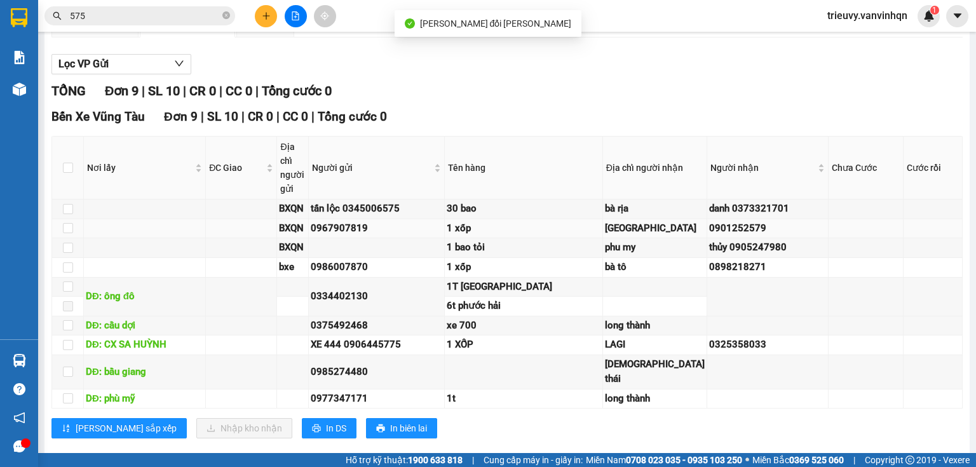
scroll to position [153, 0]
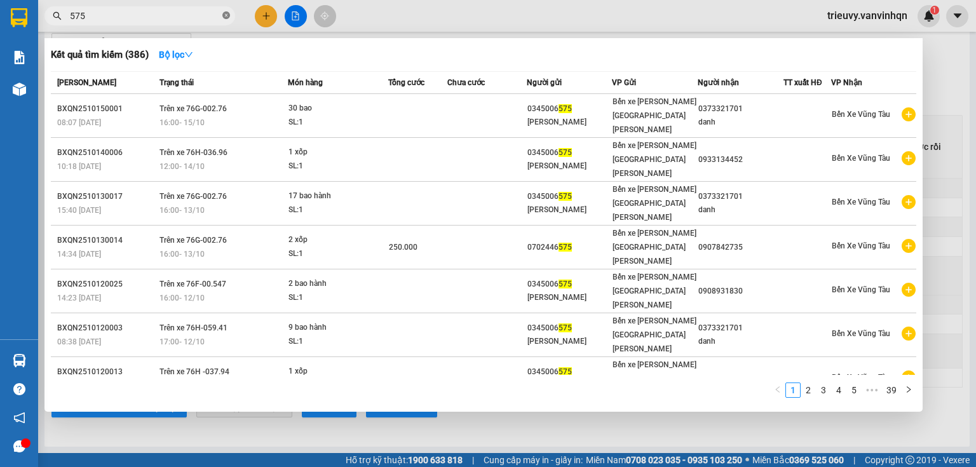
click at [224, 14] on icon "close-circle" at bounding box center [226, 15] width 8 height 8
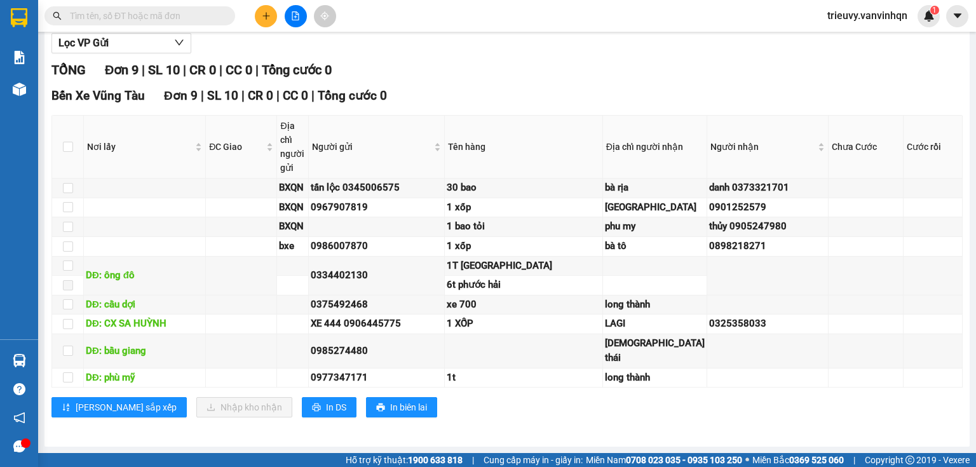
click at [219, 14] on input "text" at bounding box center [145, 16] width 150 height 14
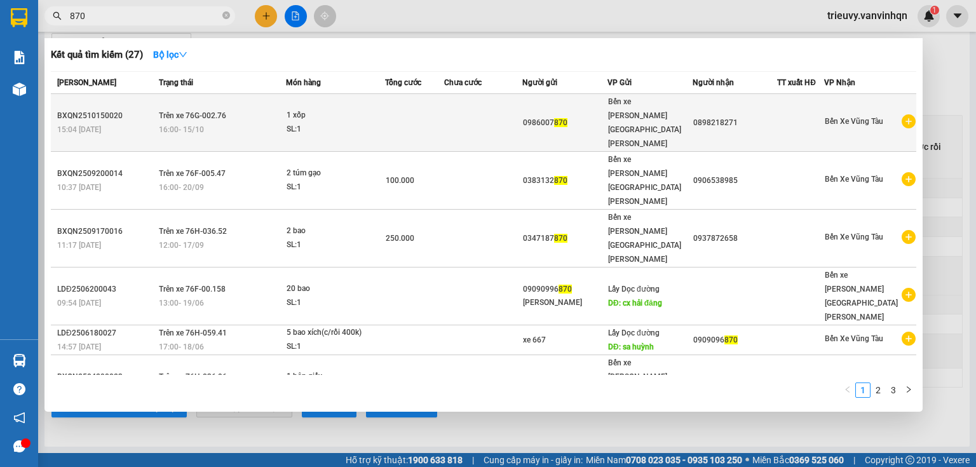
type input "870"
click at [277, 104] on td "Trên xe 76G-002.76 16:00 [DATE]" at bounding box center [221, 123] width 131 height 58
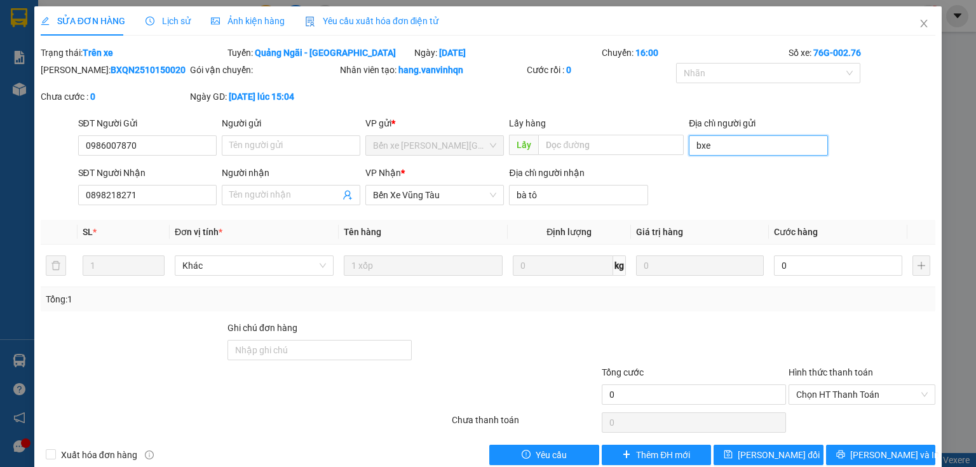
click at [726, 145] on input "bxe" at bounding box center [758, 145] width 139 height 20
click at [734, 151] on input "bxe" at bounding box center [758, 145] width 139 height 20
type input "b"
type input "BXQN"
click at [786, 453] on span "[PERSON_NAME] đổi" at bounding box center [779, 455] width 82 height 14
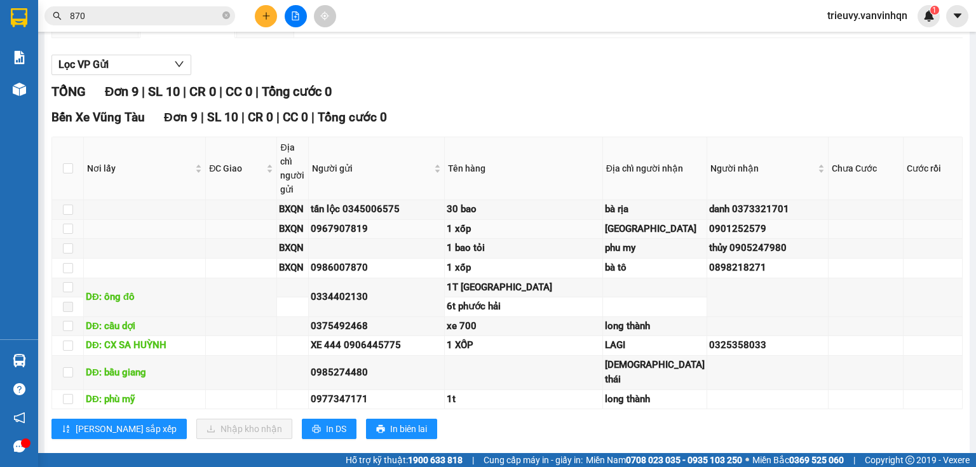
scroll to position [222, 0]
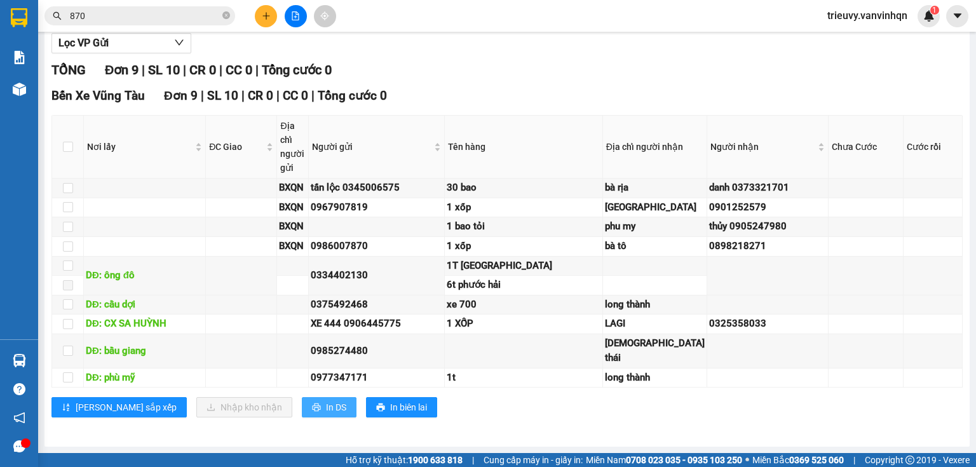
click at [312, 412] on icon "printer" at bounding box center [316, 407] width 9 height 9
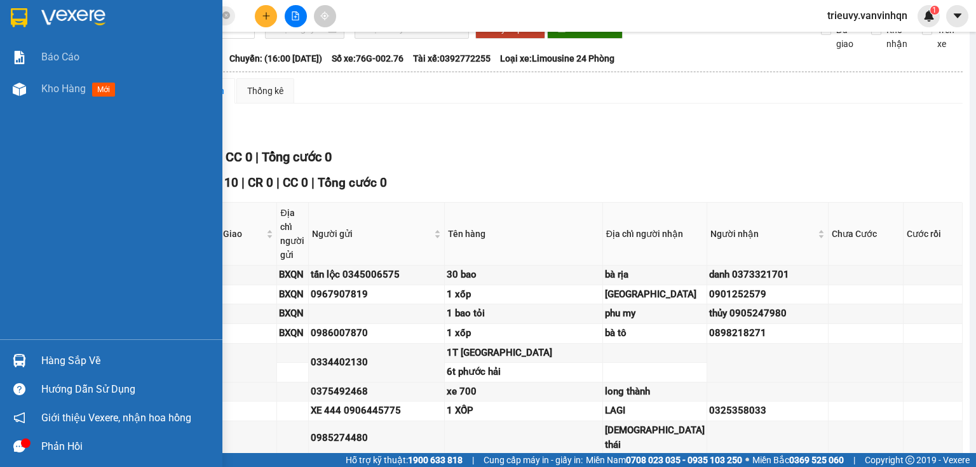
scroll to position [0, 0]
